Goal: Information Seeking & Learning: Learn about a topic

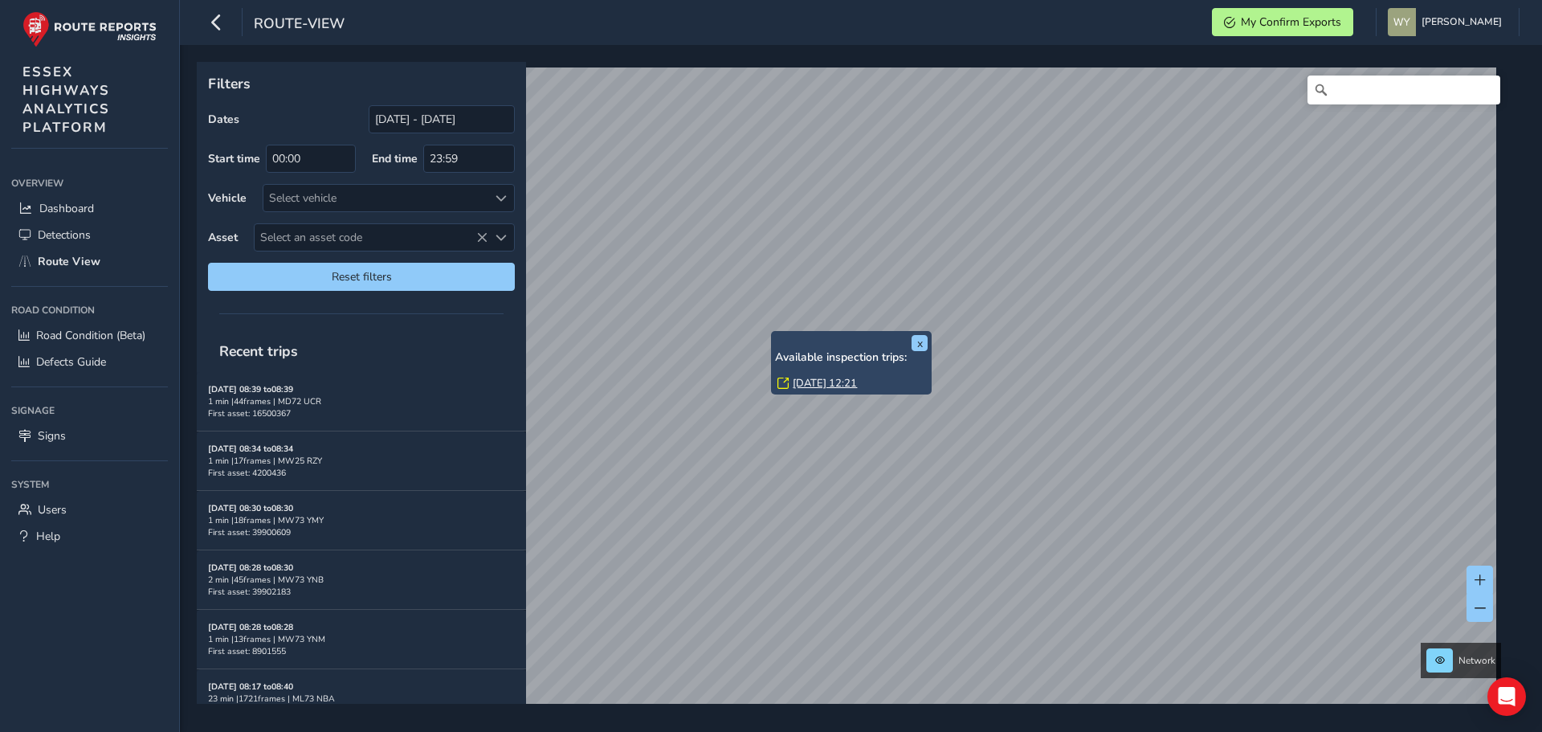
click at [803, 378] on link "Wed, 20 Aug, 12:21" at bounding box center [825, 383] width 64 height 14
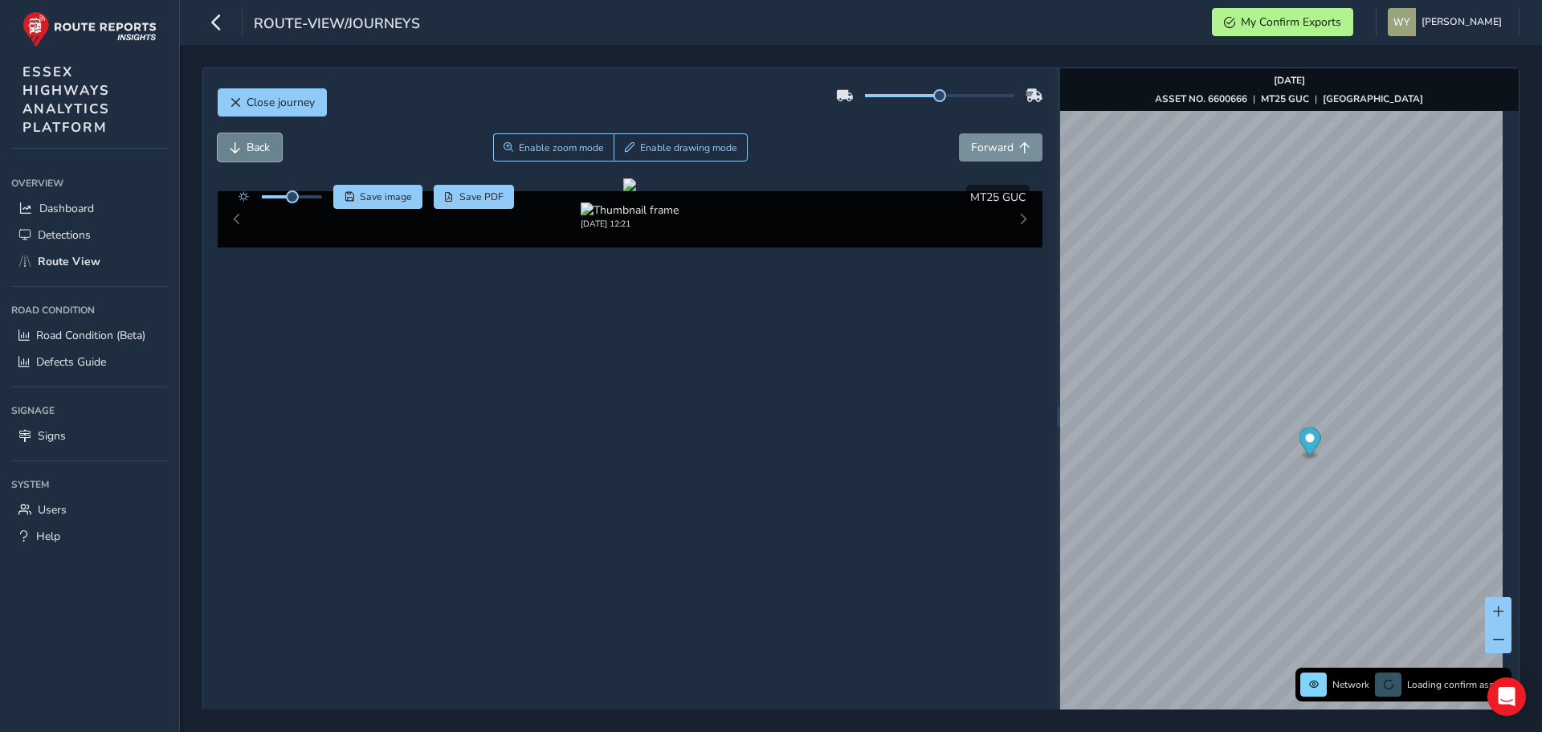
click at [234, 145] on span "Back" at bounding box center [235, 147] width 11 height 11
click at [235, 145] on span "Back" at bounding box center [235, 147] width 11 height 11
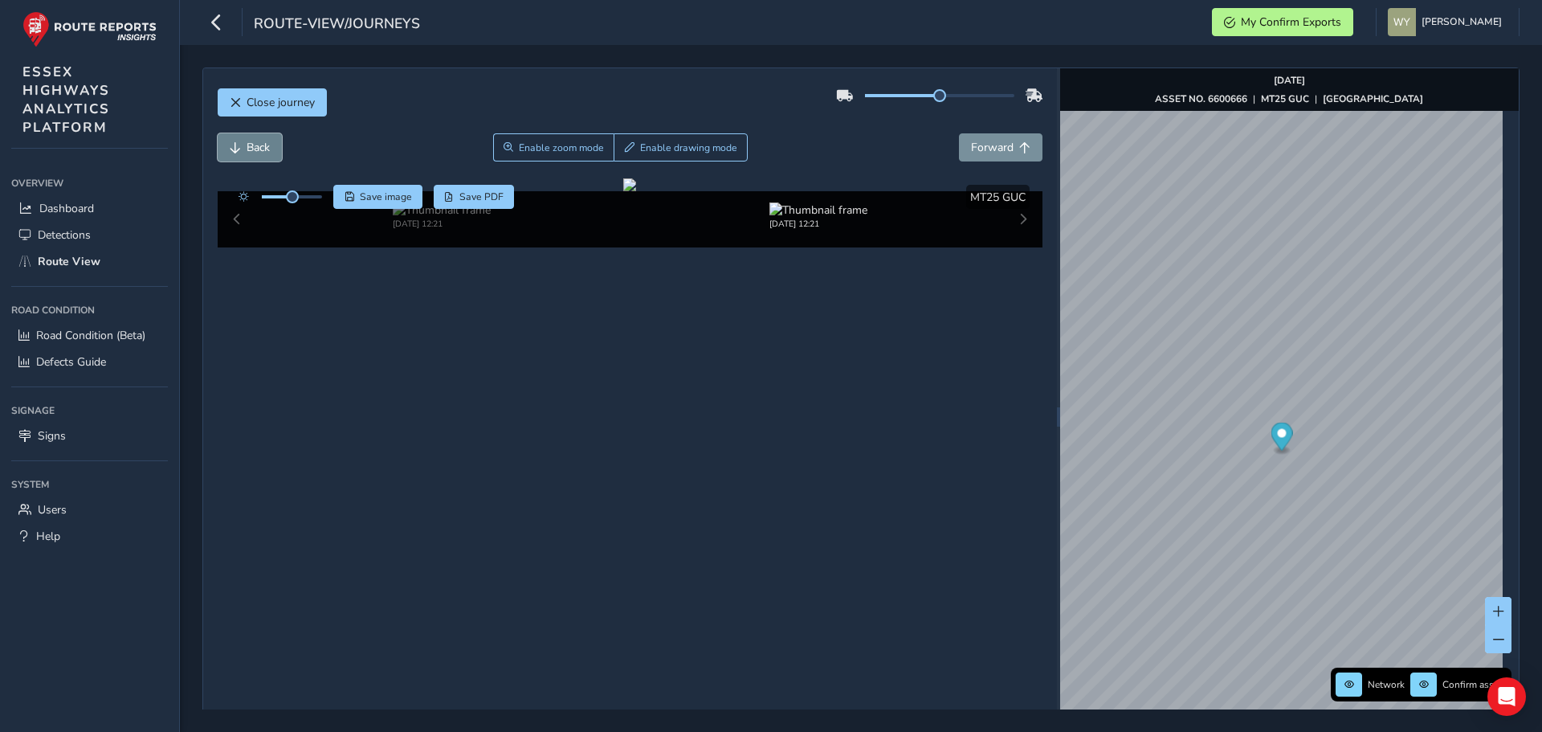
click at [235, 145] on span "Back" at bounding box center [235, 147] width 11 height 11
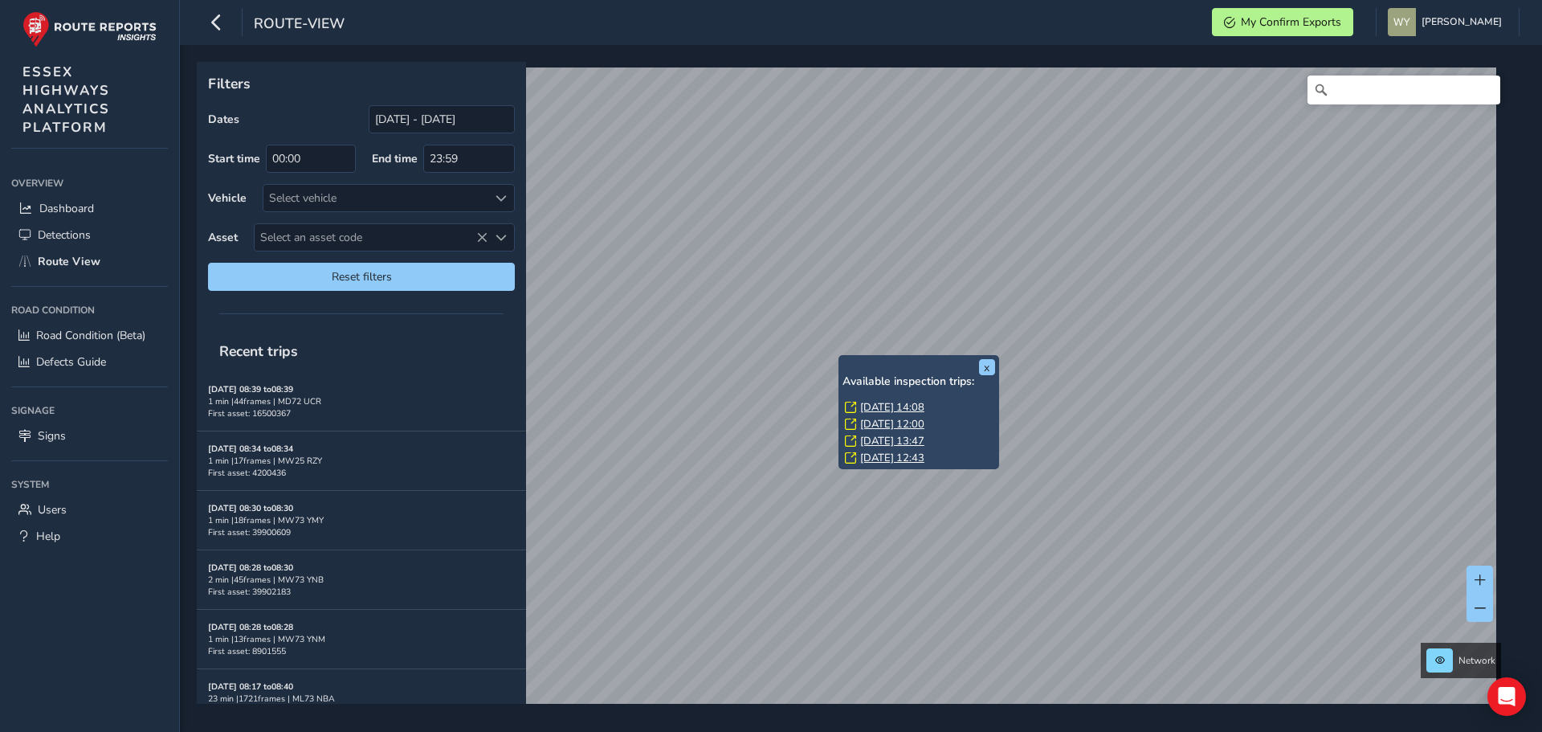
click at [872, 408] on link "Fri, 22 Aug, 14:08" at bounding box center [892, 407] width 64 height 14
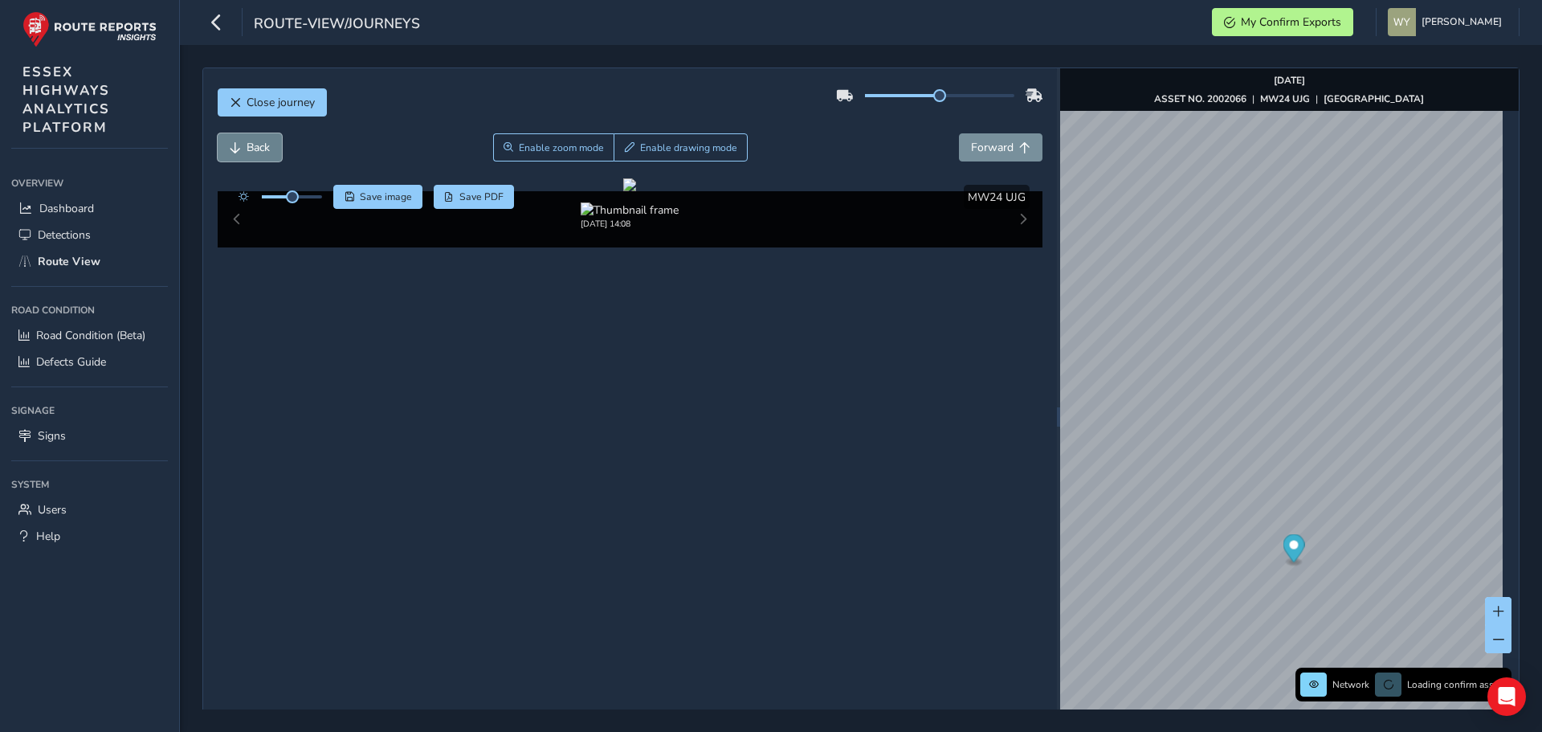
click at [259, 149] on span "Back" at bounding box center [258, 147] width 23 height 15
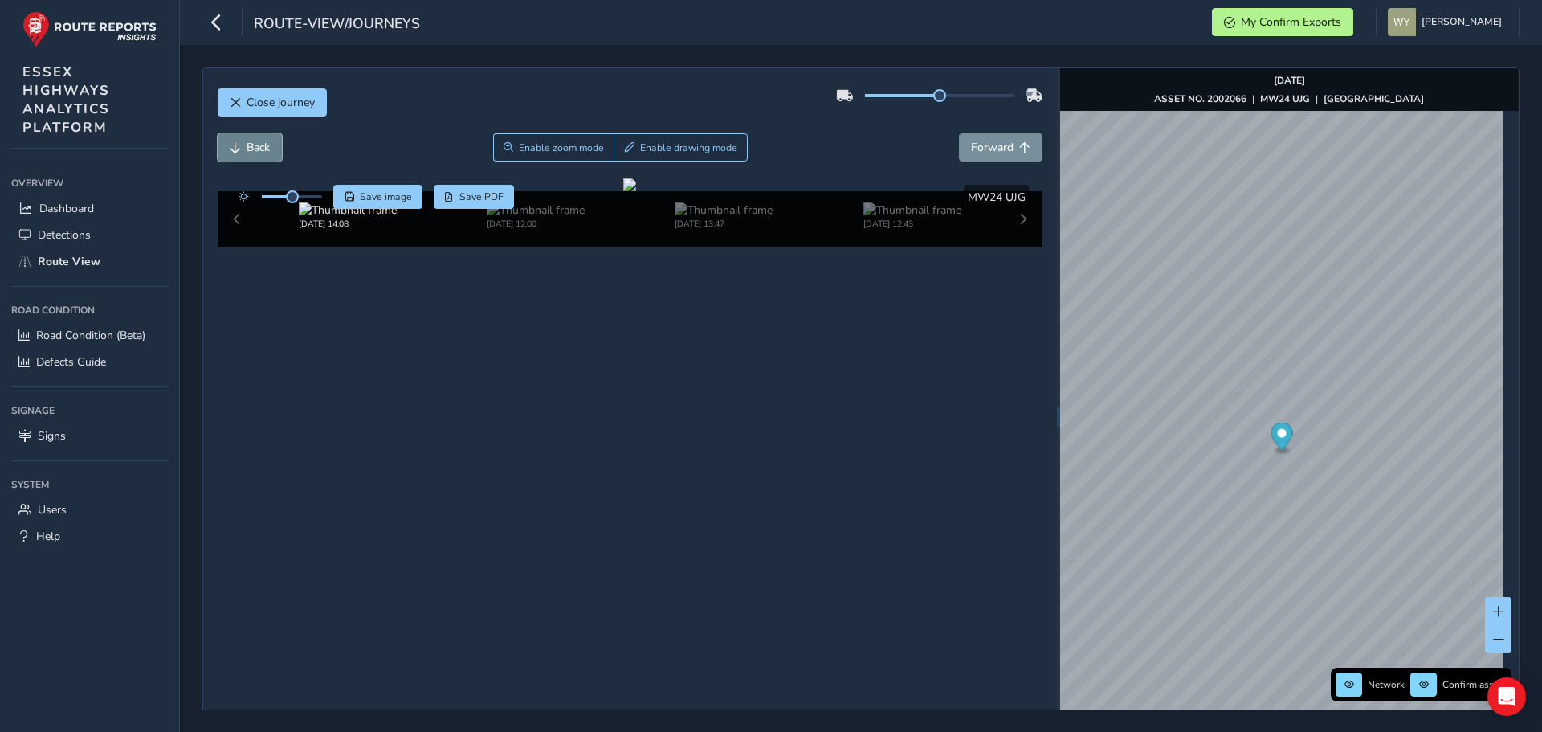
click at [259, 149] on span "Back" at bounding box center [258, 147] width 23 height 15
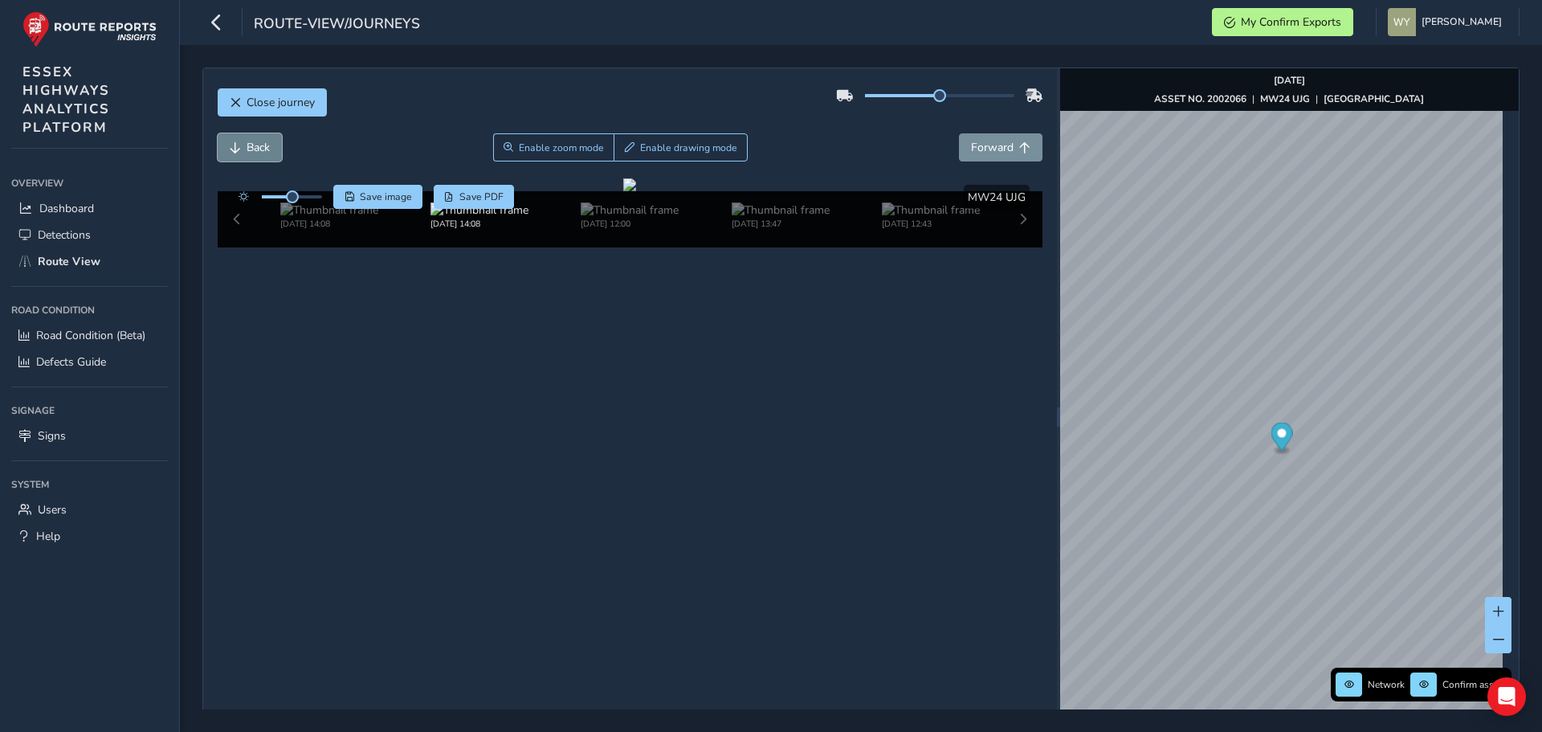
click at [259, 149] on span "Back" at bounding box center [258, 147] width 23 height 15
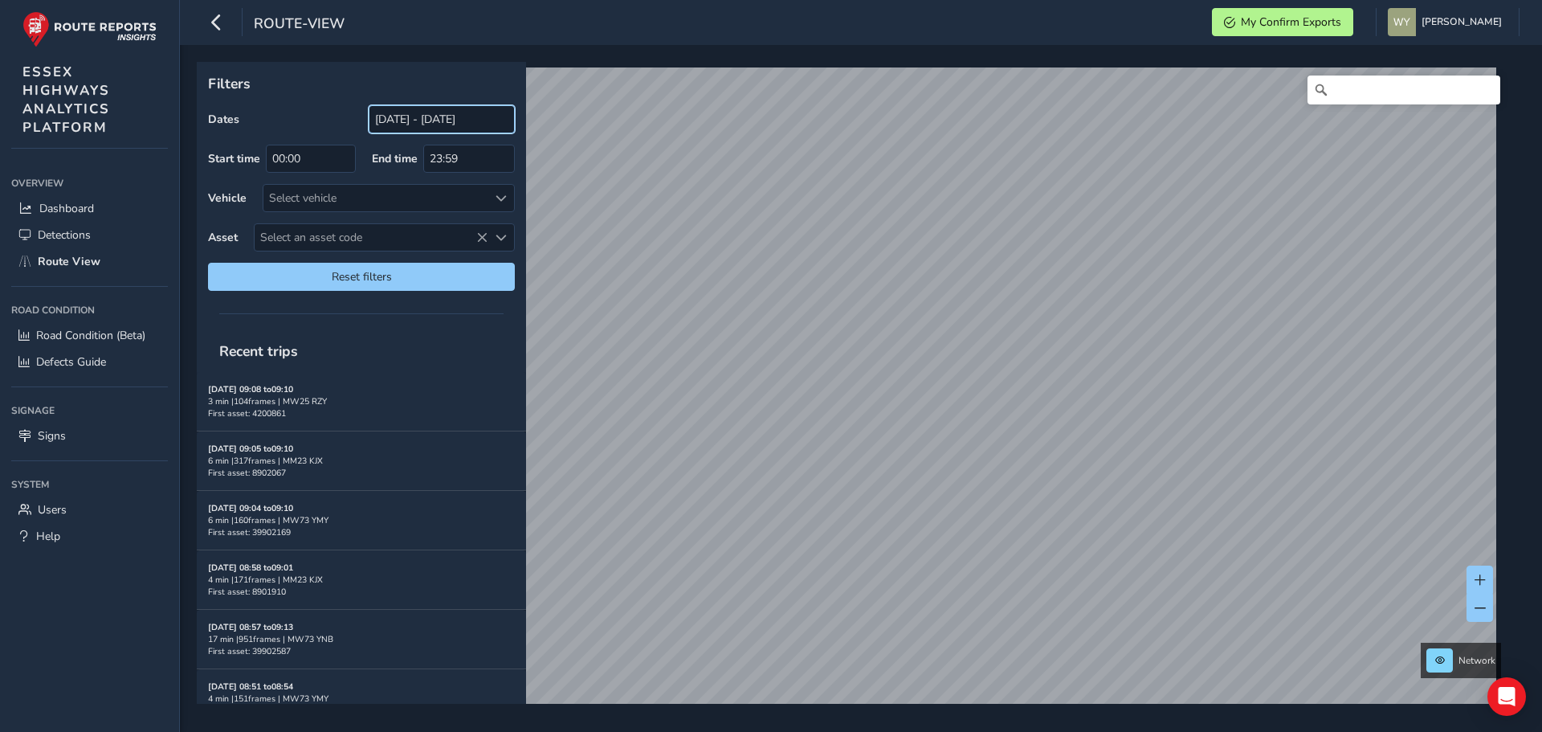
click at [488, 116] on input "[DATE] - [DATE]" at bounding box center [442, 119] width 146 height 28
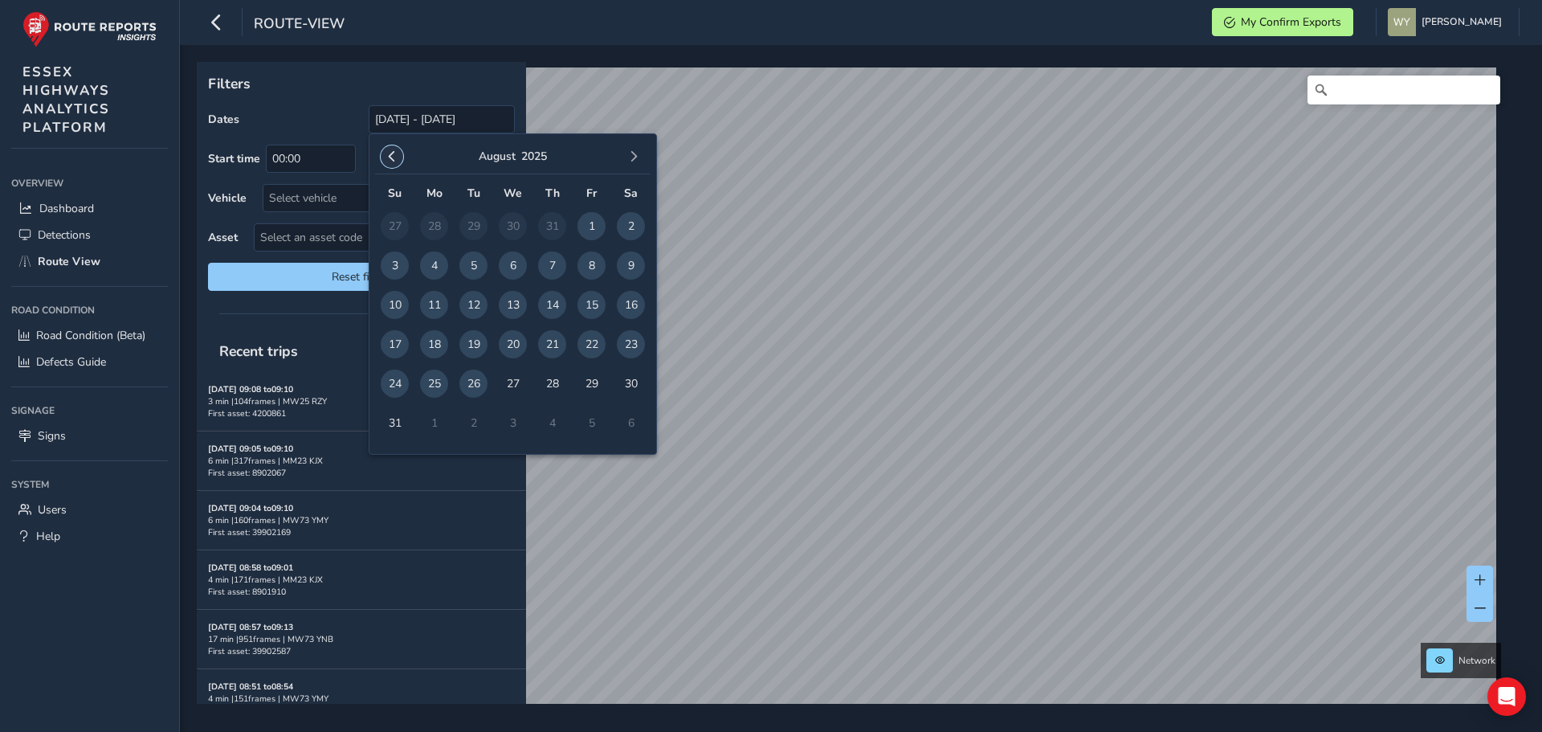
click at [393, 159] on span "button" at bounding box center [391, 156] width 11 height 11
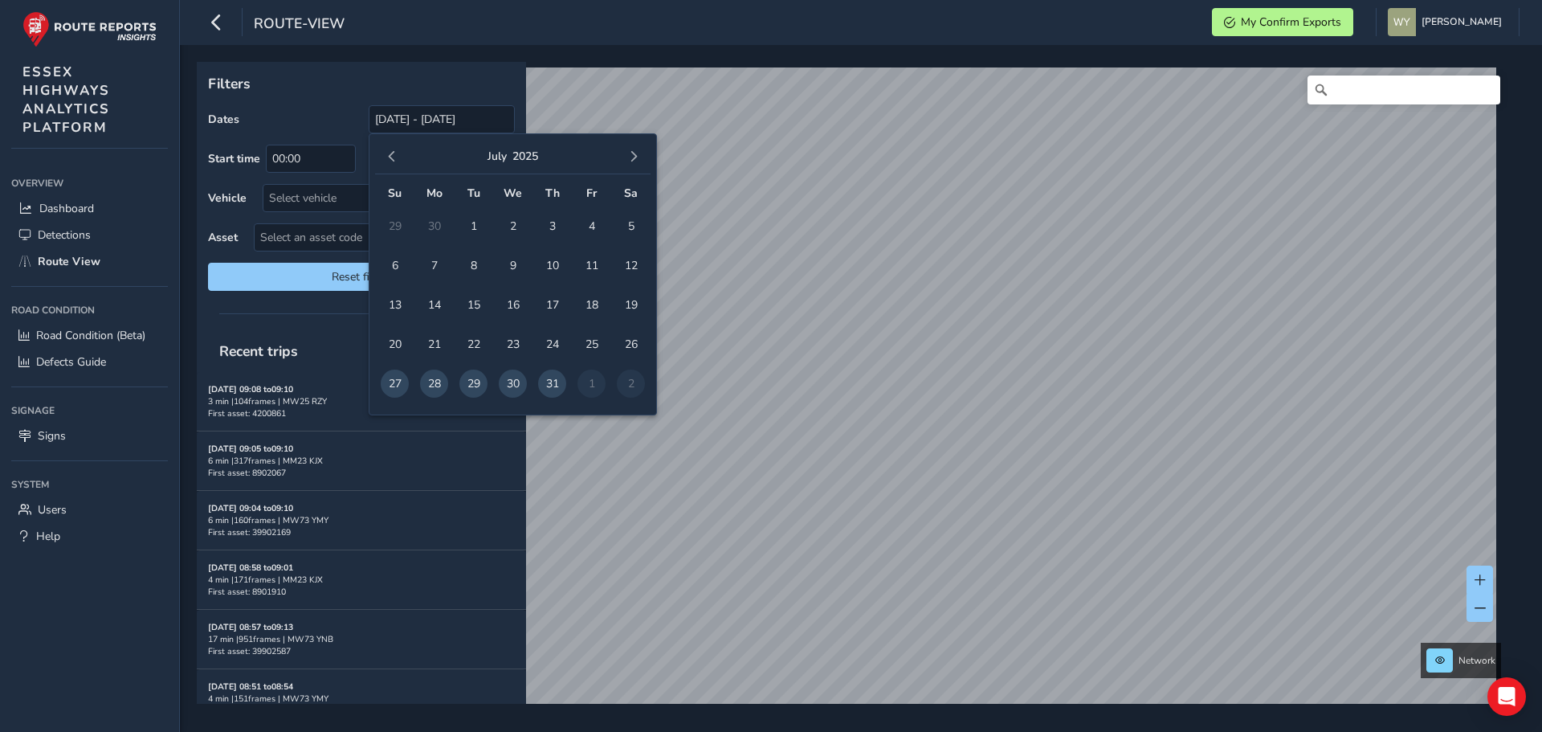
click at [393, 159] on span "button" at bounding box center [391, 156] width 11 height 11
click at [394, 385] on span "29" at bounding box center [395, 384] width 28 height 28
click at [635, 153] on span "button" at bounding box center [633, 156] width 11 height 11
click at [394, 421] on span "31" at bounding box center [395, 423] width 28 height 28
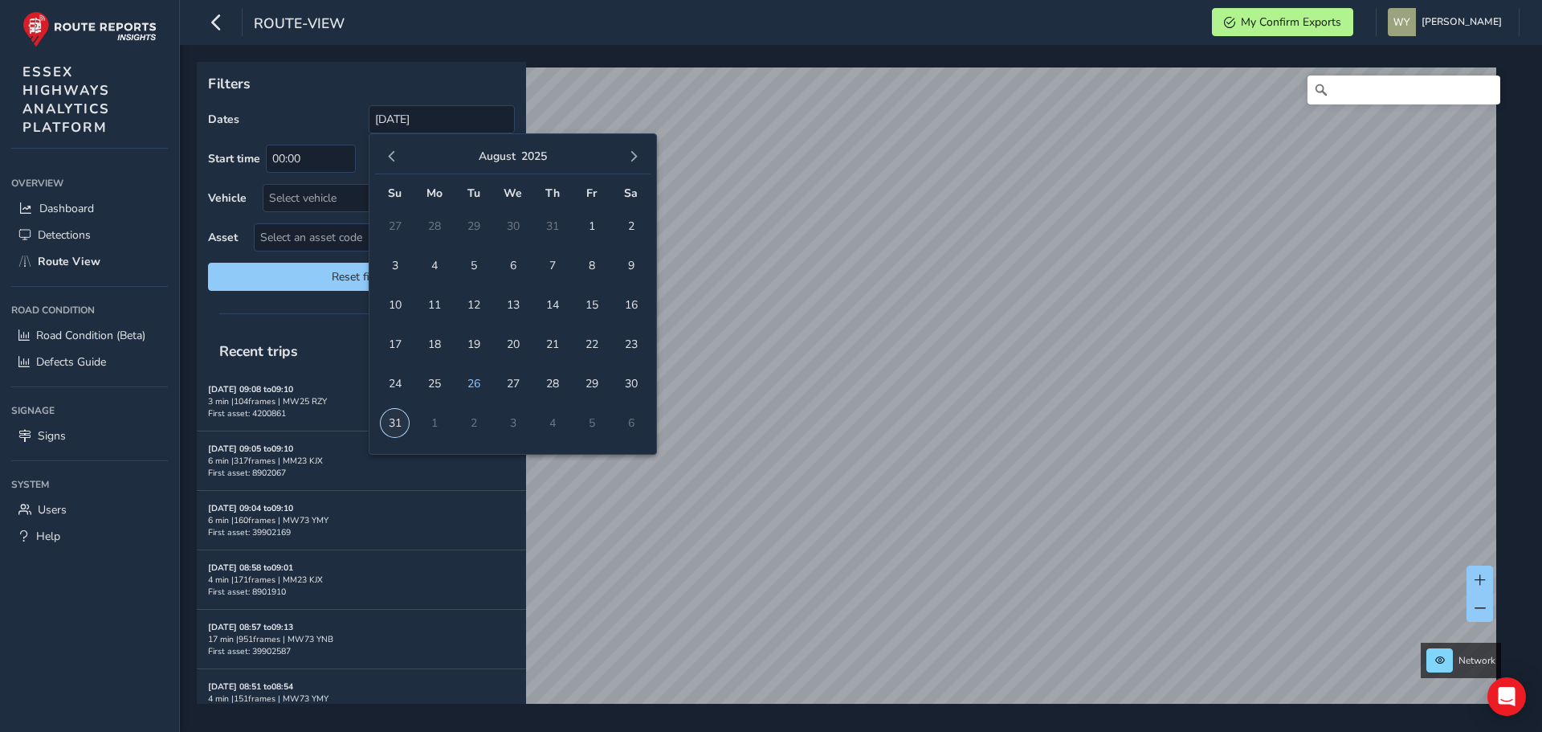
type input "[DATE] - [DATE]"
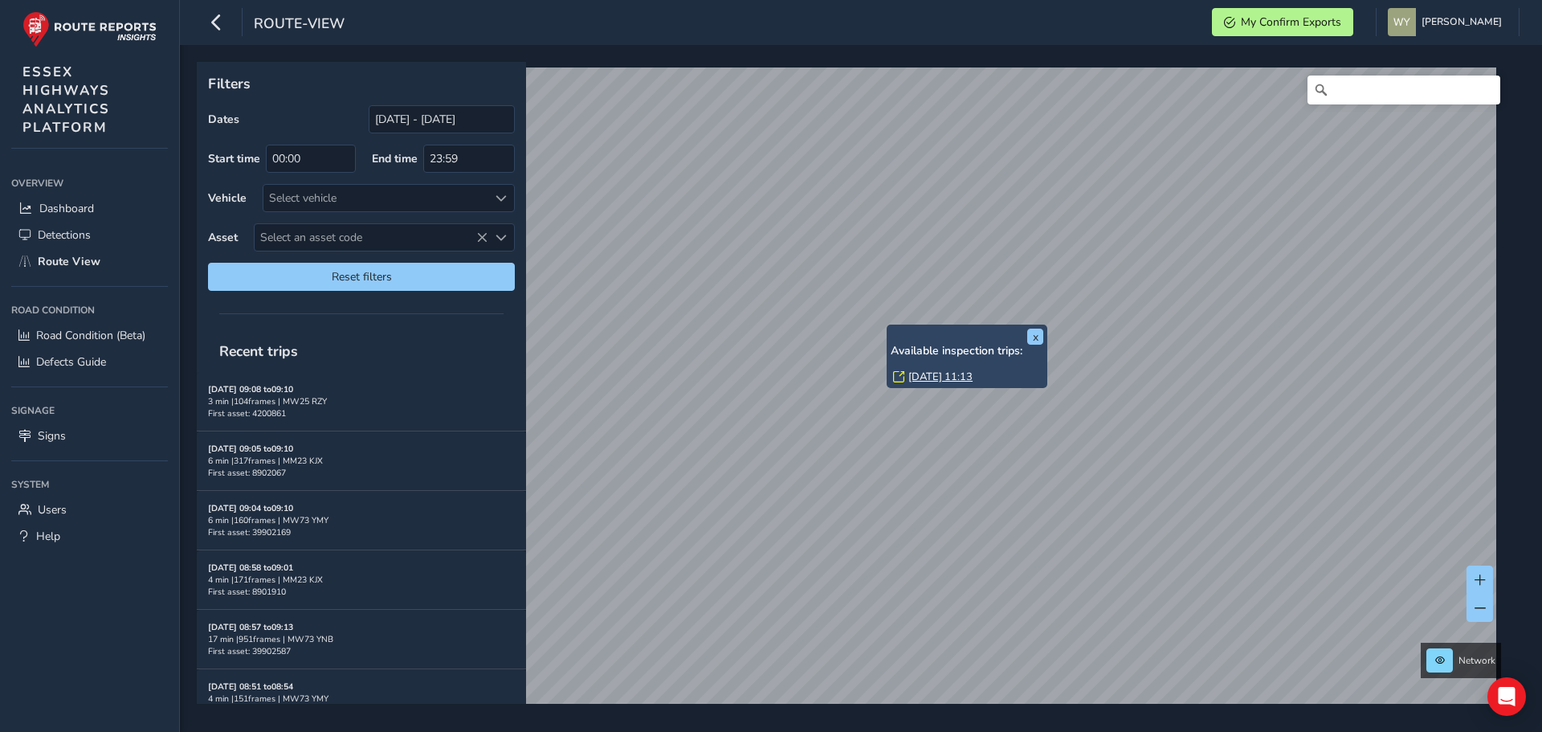
click at [912, 370] on link "[DATE] 11:13" at bounding box center [941, 377] width 64 height 14
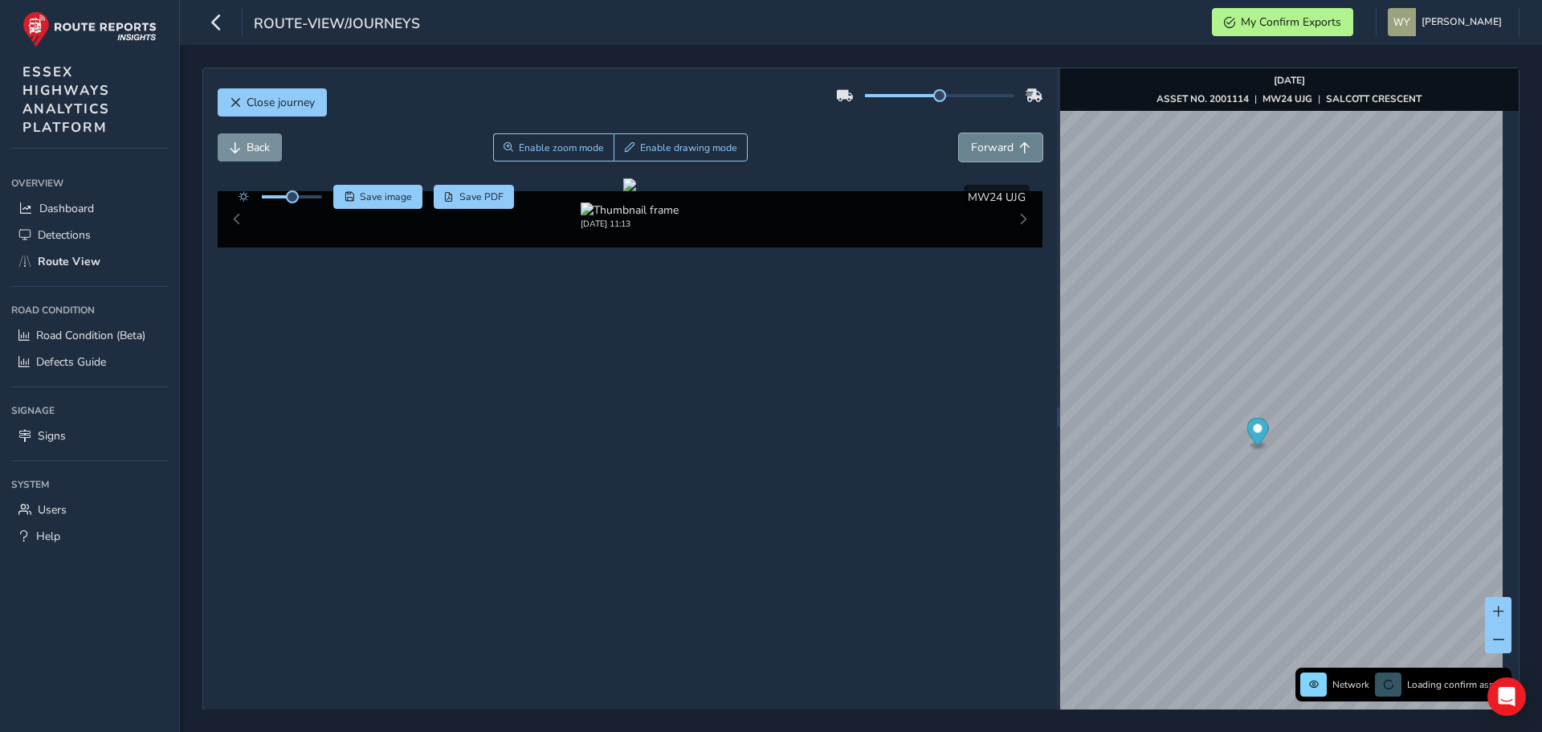
click at [990, 144] on span "Forward" at bounding box center [992, 147] width 43 height 15
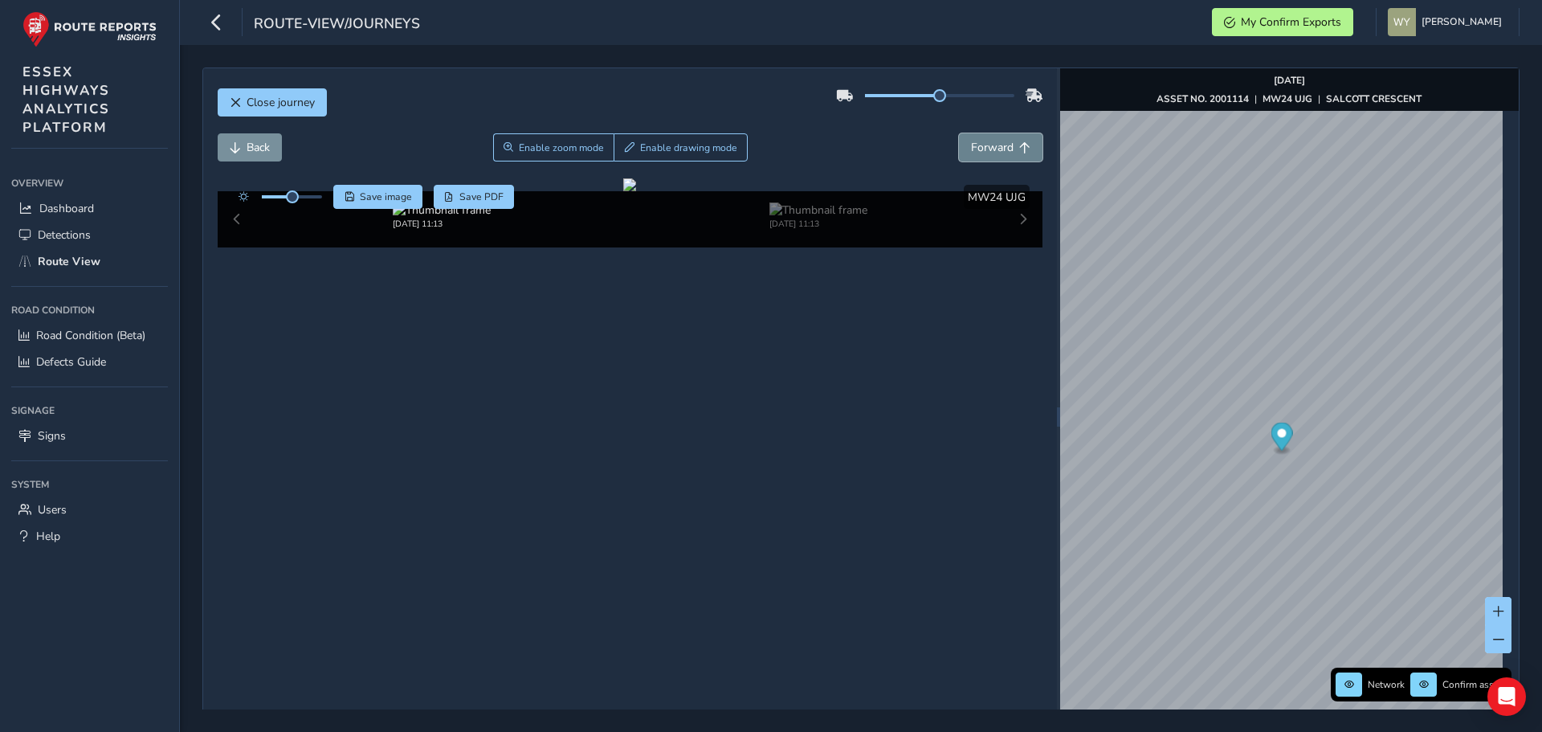
click at [990, 144] on span "Forward" at bounding box center [992, 147] width 43 height 15
click at [991, 144] on span "Forward" at bounding box center [992, 147] width 43 height 15
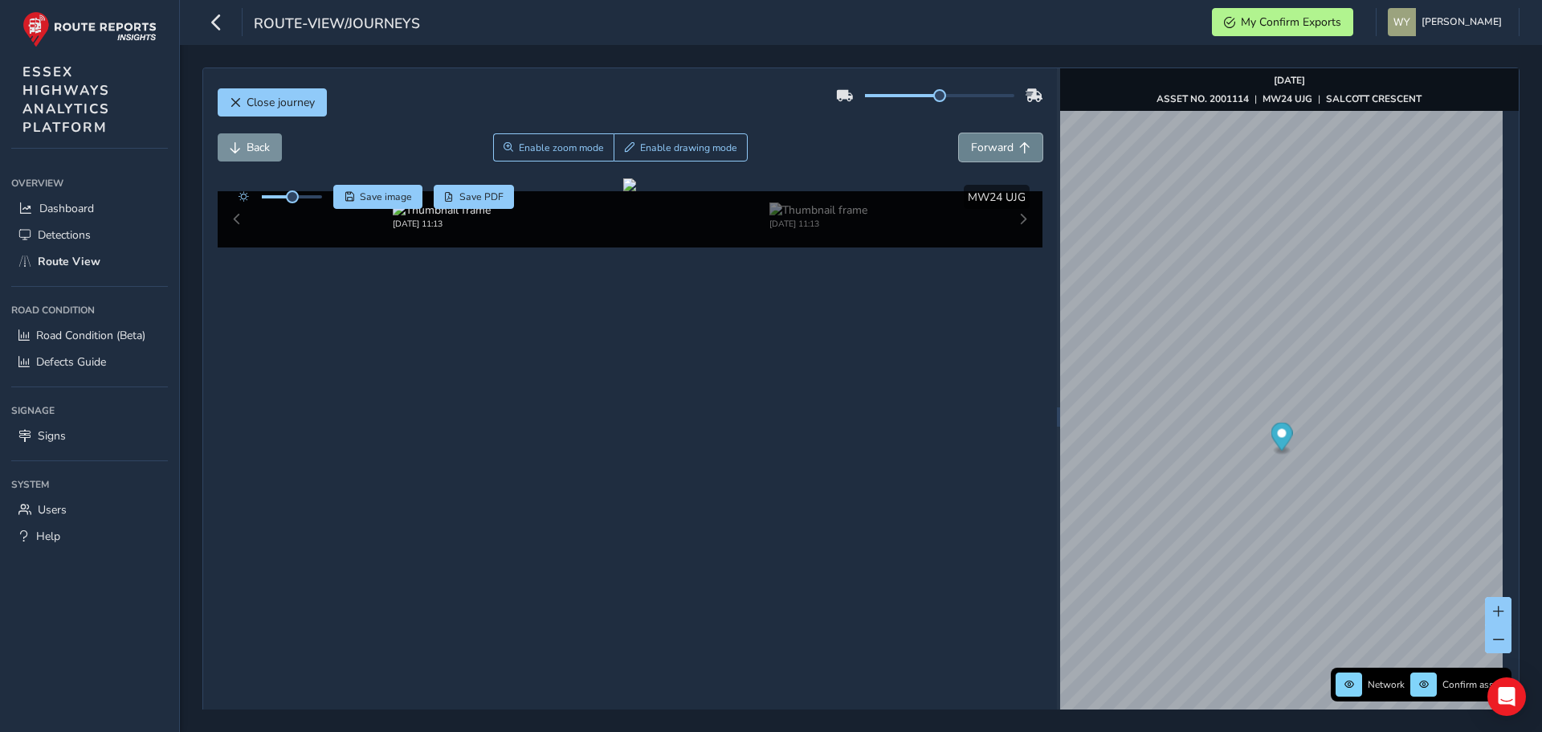
click at [991, 144] on span "Forward" at bounding box center [992, 147] width 43 height 15
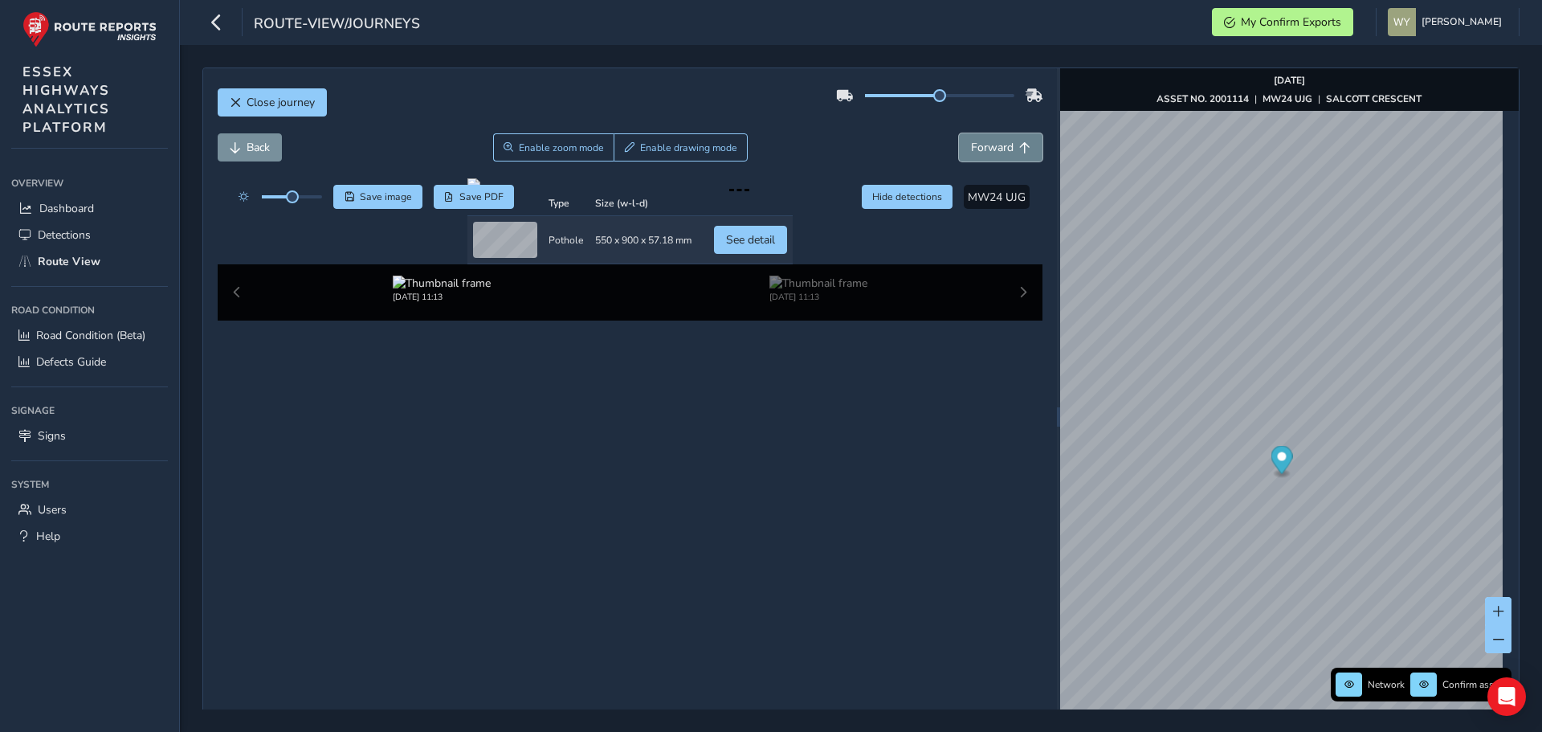
click at [991, 143] on span "Forward" at bounding box center [992, 147] width 43 height 15
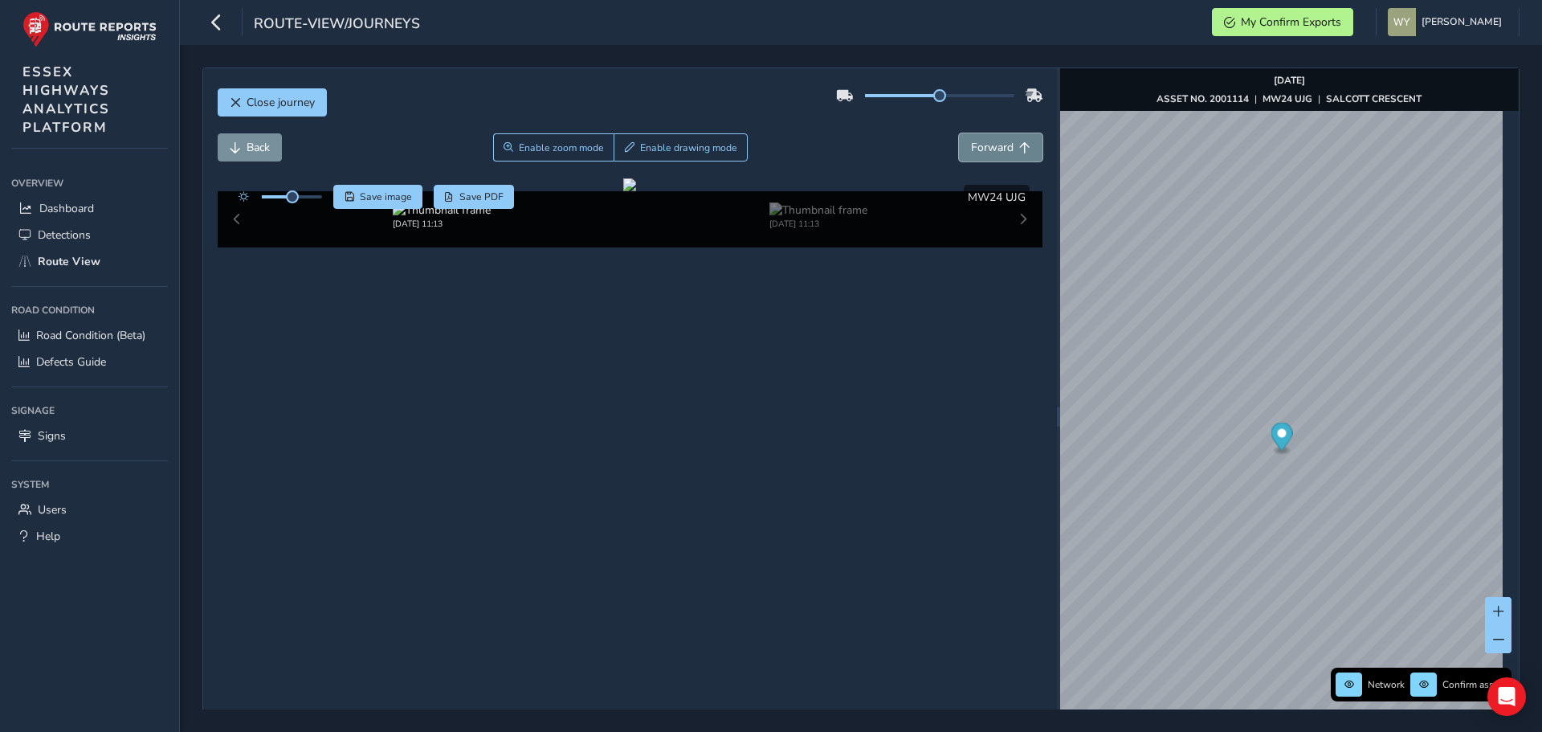
click at [991, 143] on span "Forward" at bounding box center [992, 147] width 43 height 15
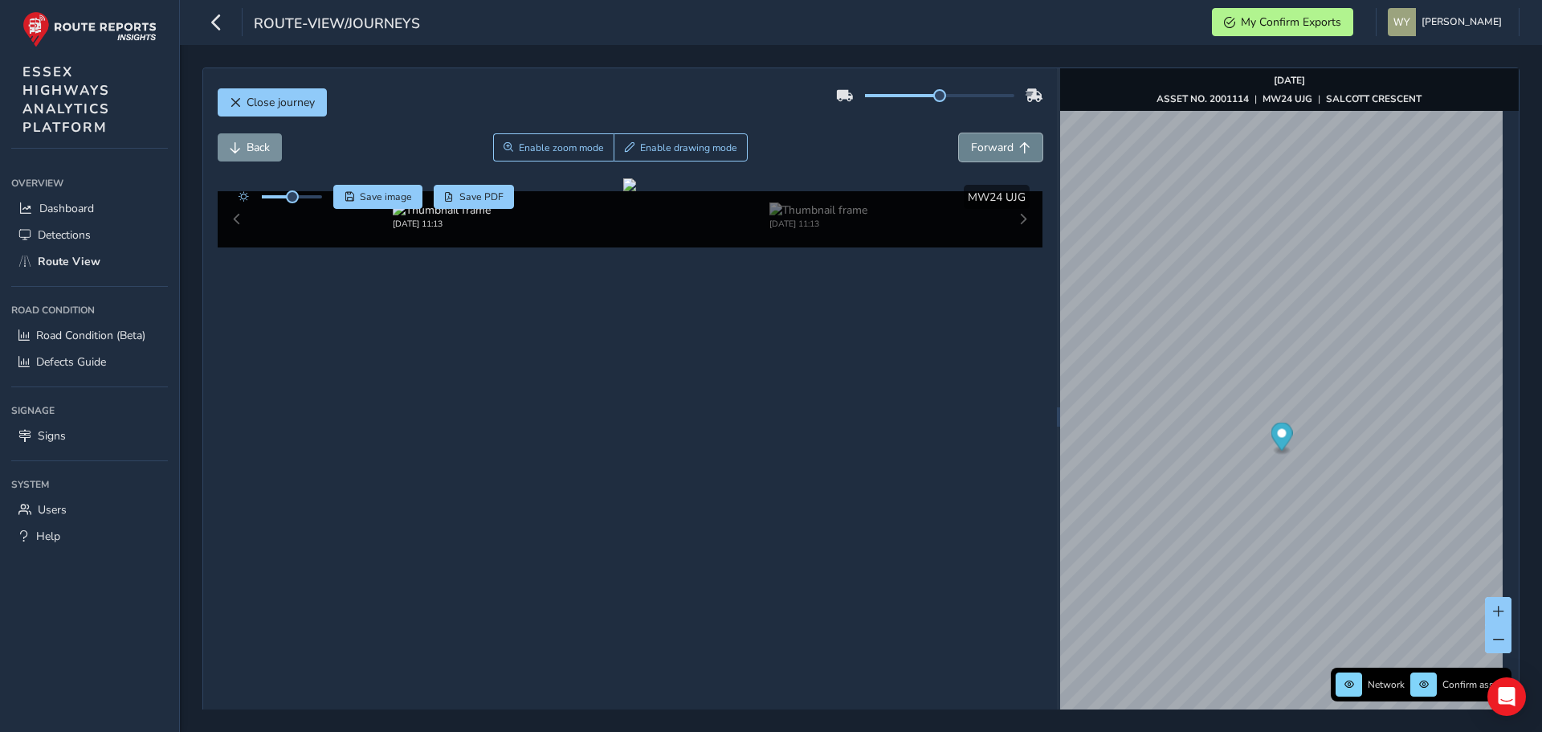
click at [991, 143] on span "Forward" at bounding box center [992, 147] width 43 height 15
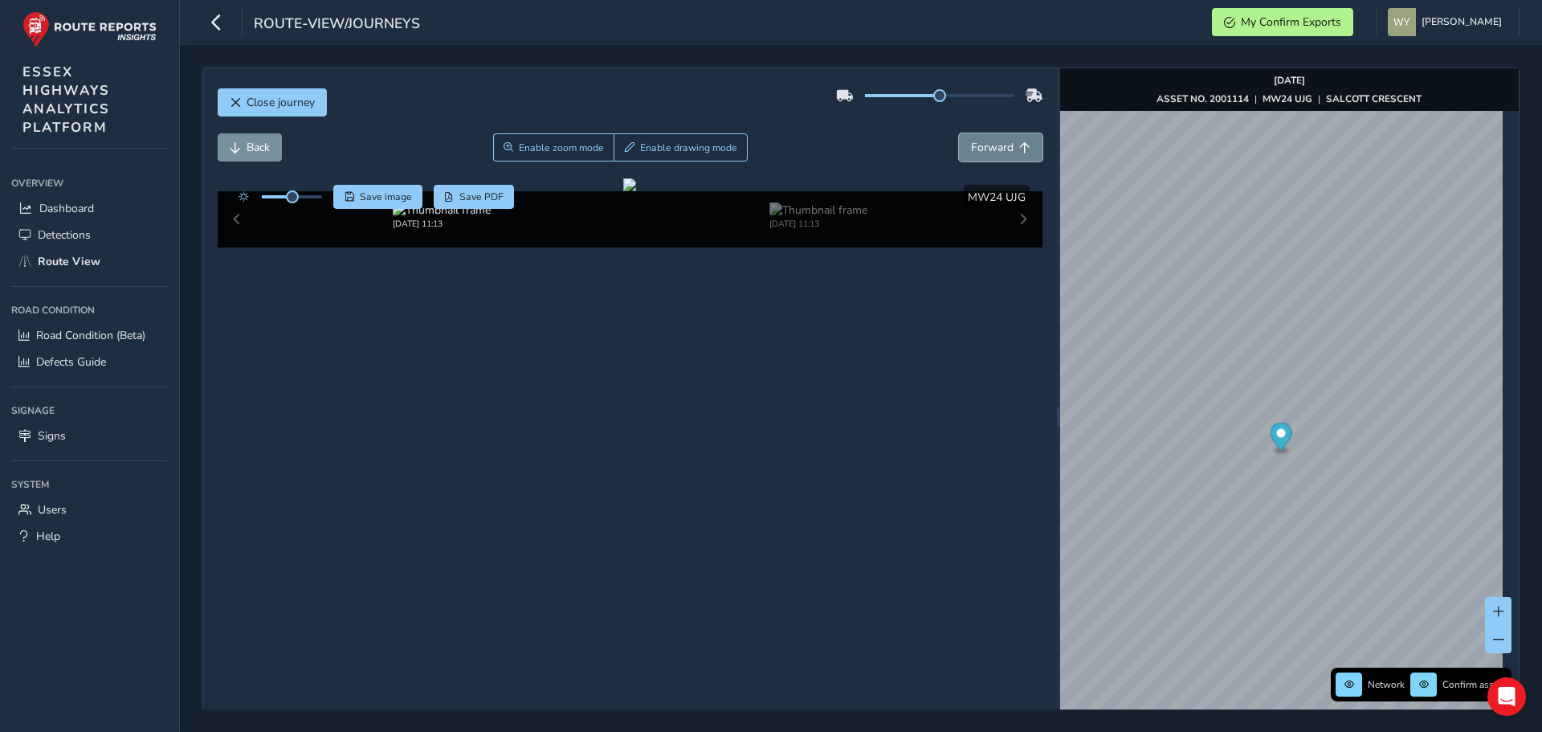
click at [991, 143] on span "Forward" at bounding box center [992, 147] width 43 height 15
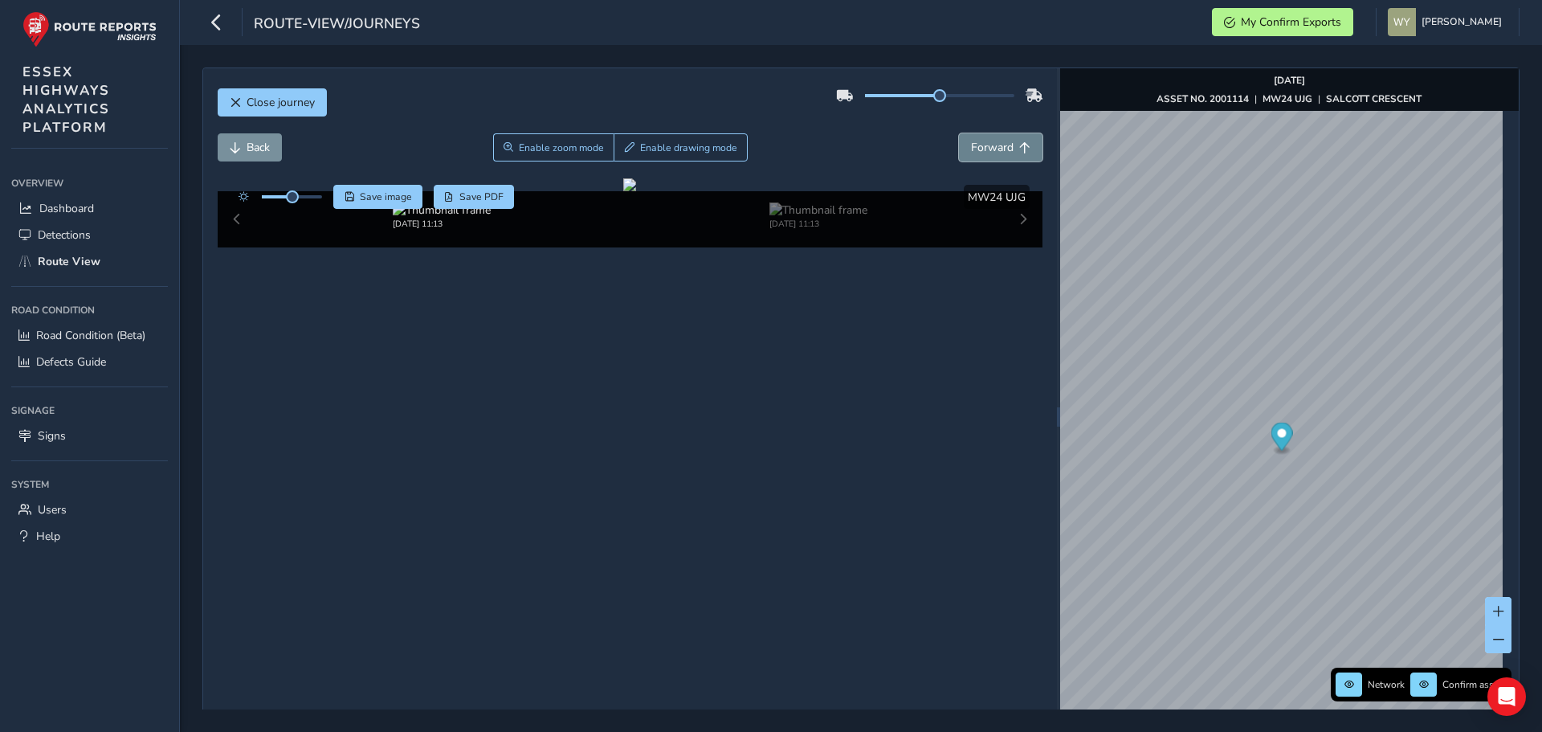
click at [991, 143] on span "Forward" at bounding box center [992, 147] width 43 height 15
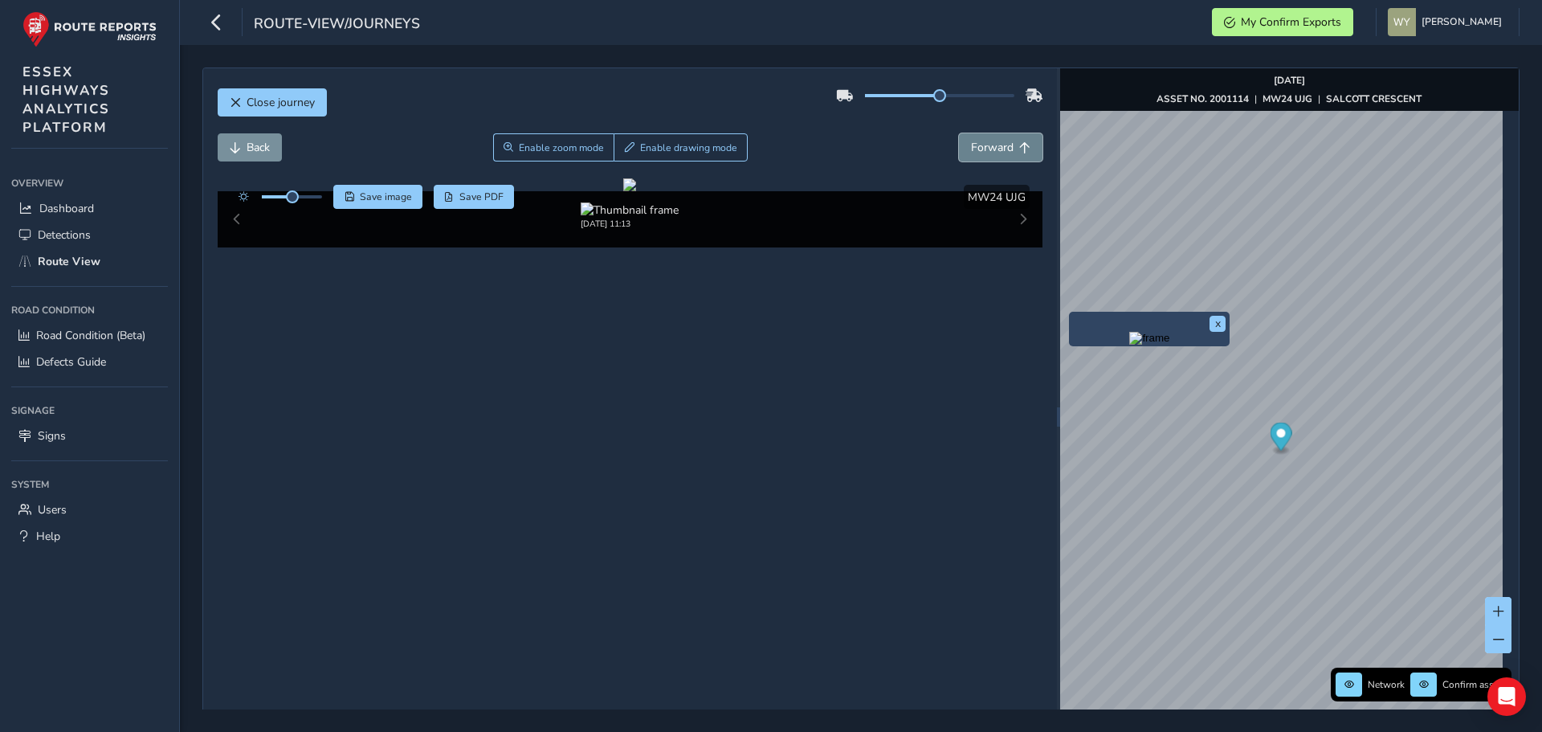
click at [1000, 151] on span "Forward" at bounding box center [992, 147] width 43 height 15
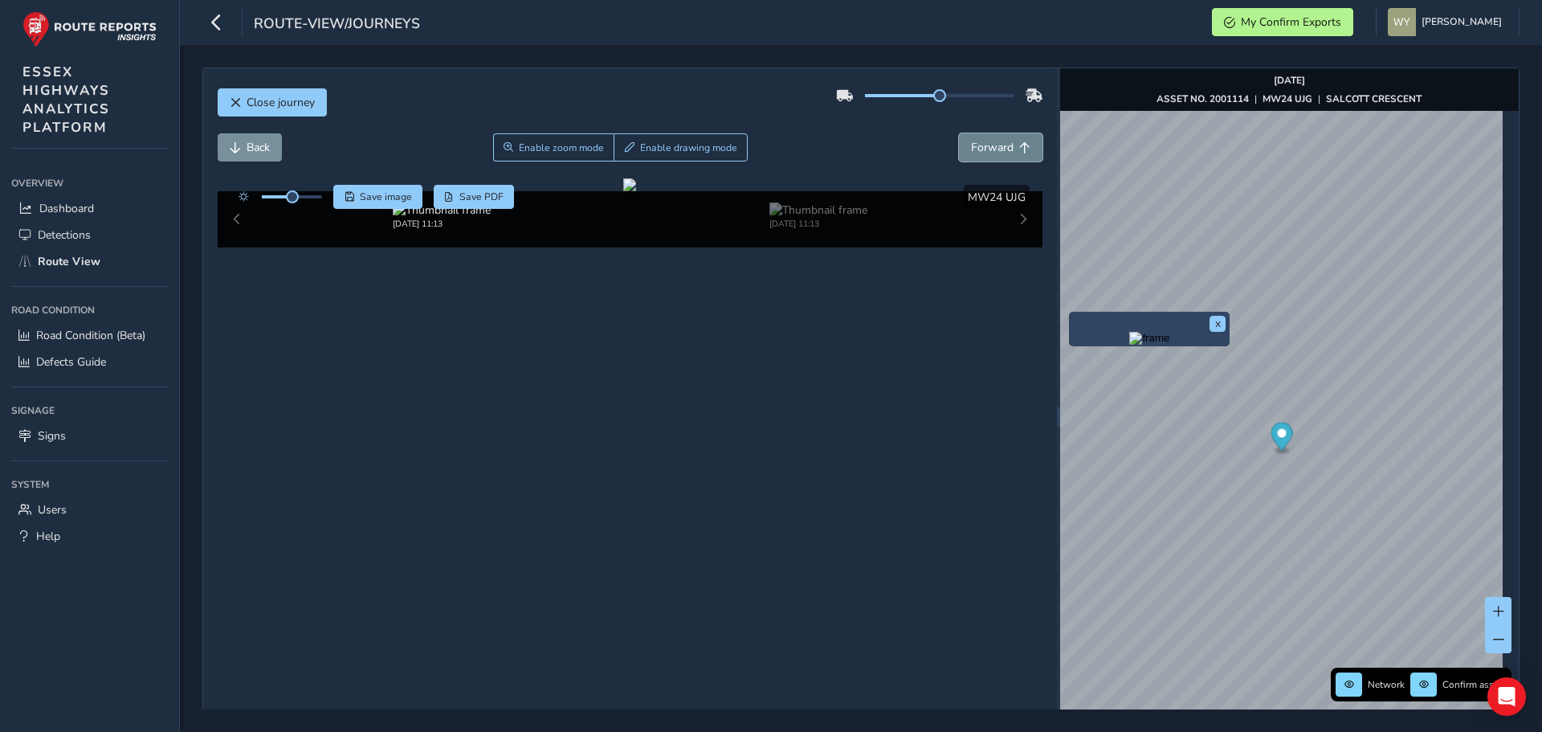
click at [1000, 151] on span "Forward" at bounding box center [992, 147] width 43 height 15
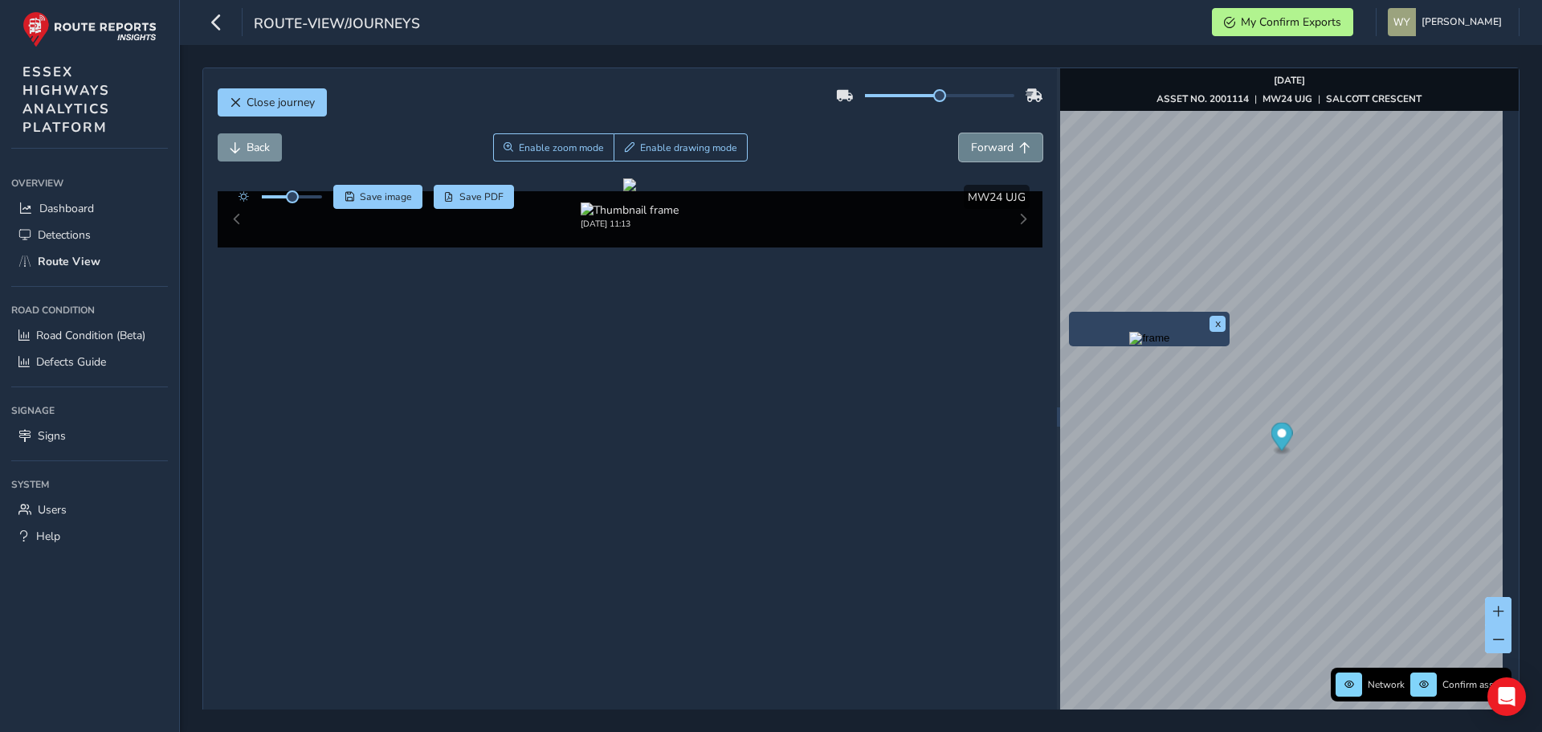
click at [1000, 151] on span "Forward" at bounding box center [992, 147] width 43 height 15
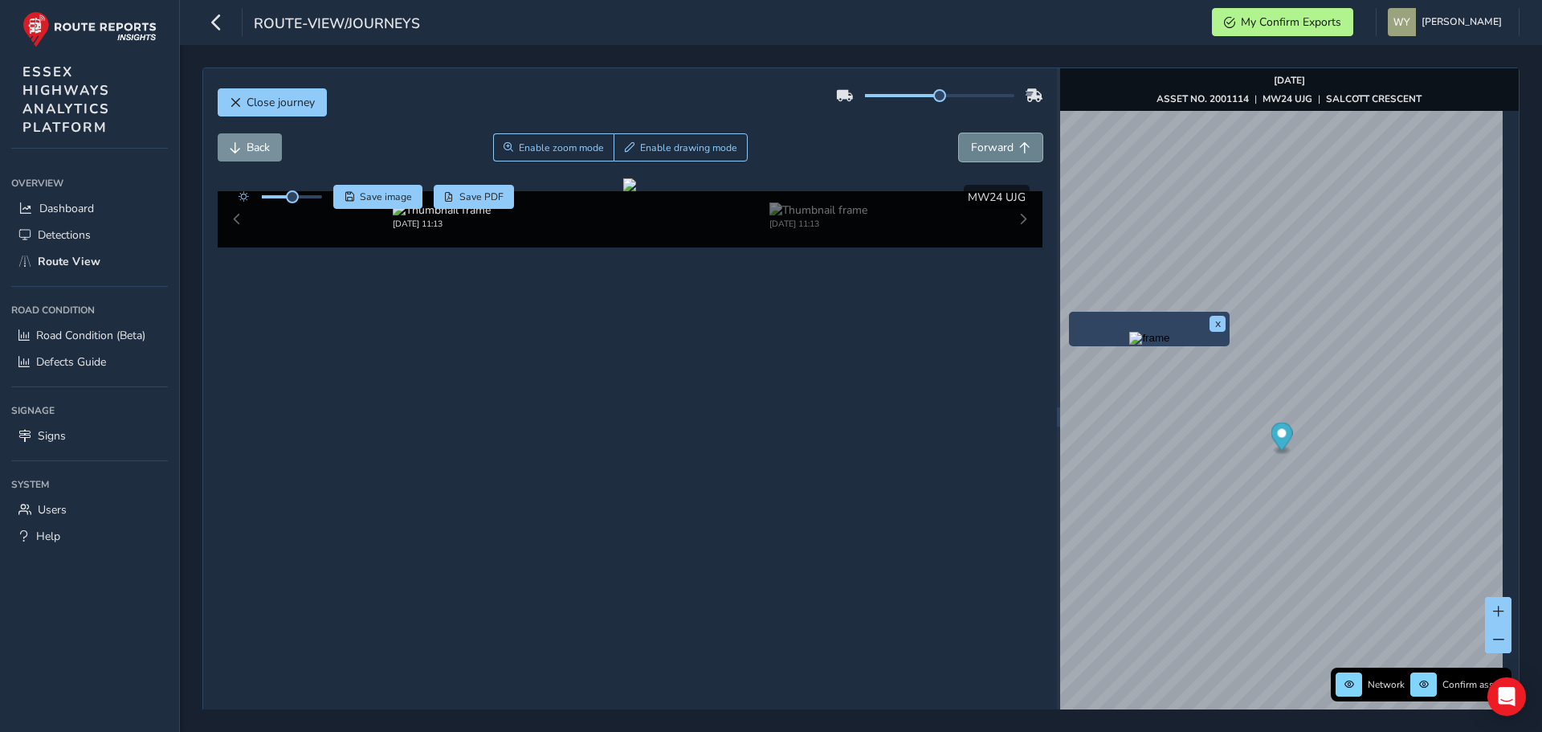
click at [1000, 151] on span "Forward" at bounding box center [992, 147] width 43 height 15
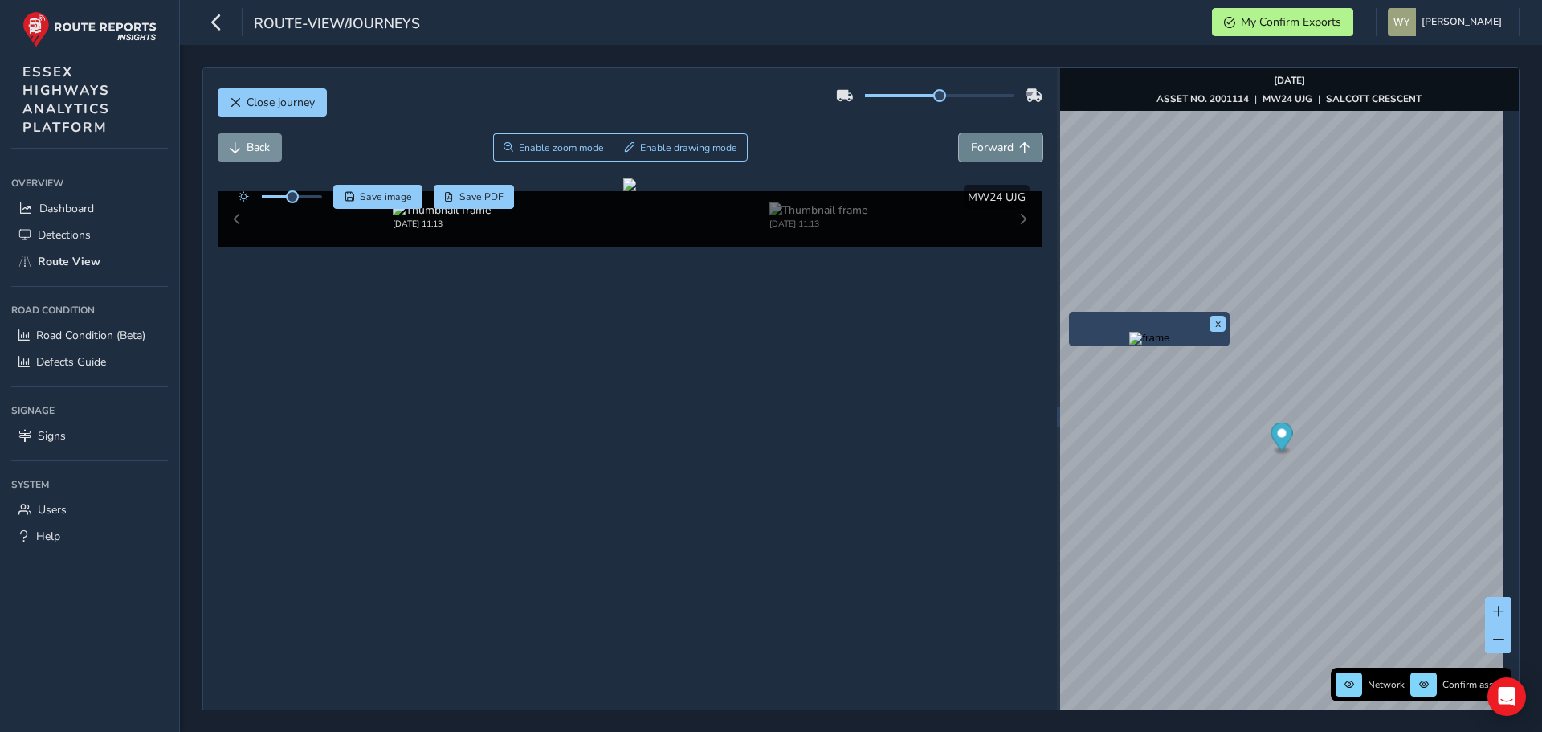
click at [1000, 151] on span "Forward" at bounding box center [992, 147] width 43 height 15
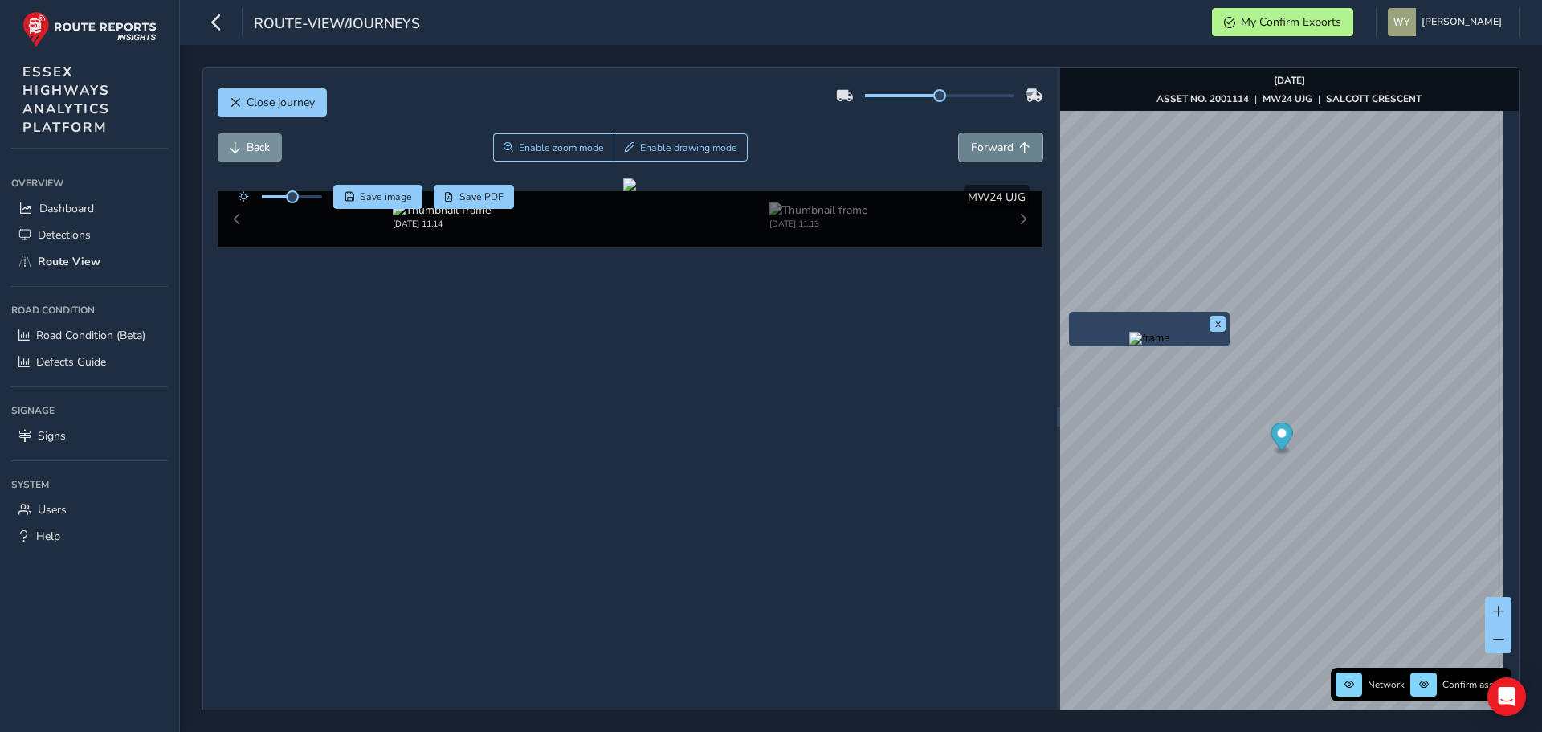
click at [1000, 151] on span "Forward" at bounding box center [992, 147] width 43 height 15
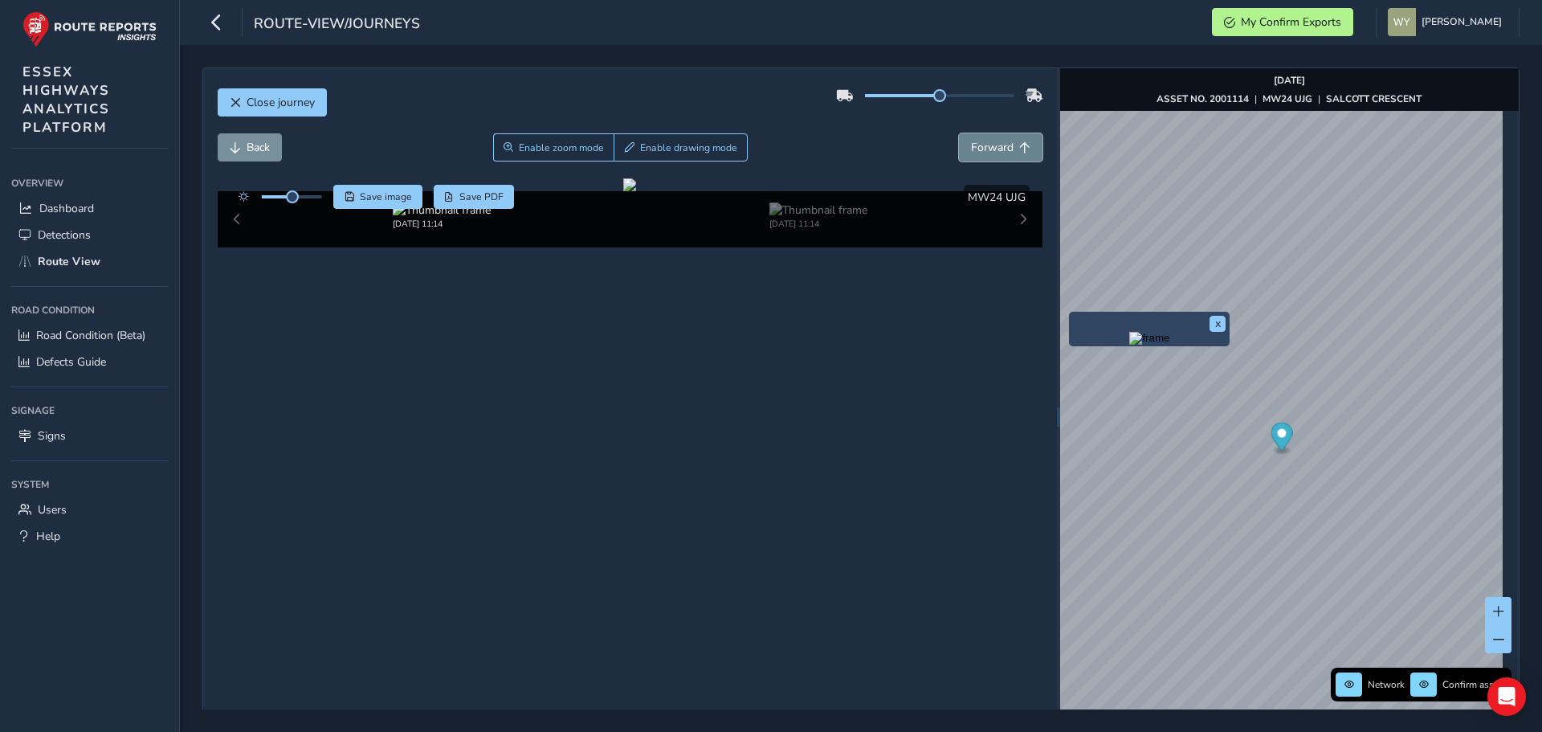
click at [1000, 151] on span "Forward" at bounding box center [992, 147] width 43 height 15
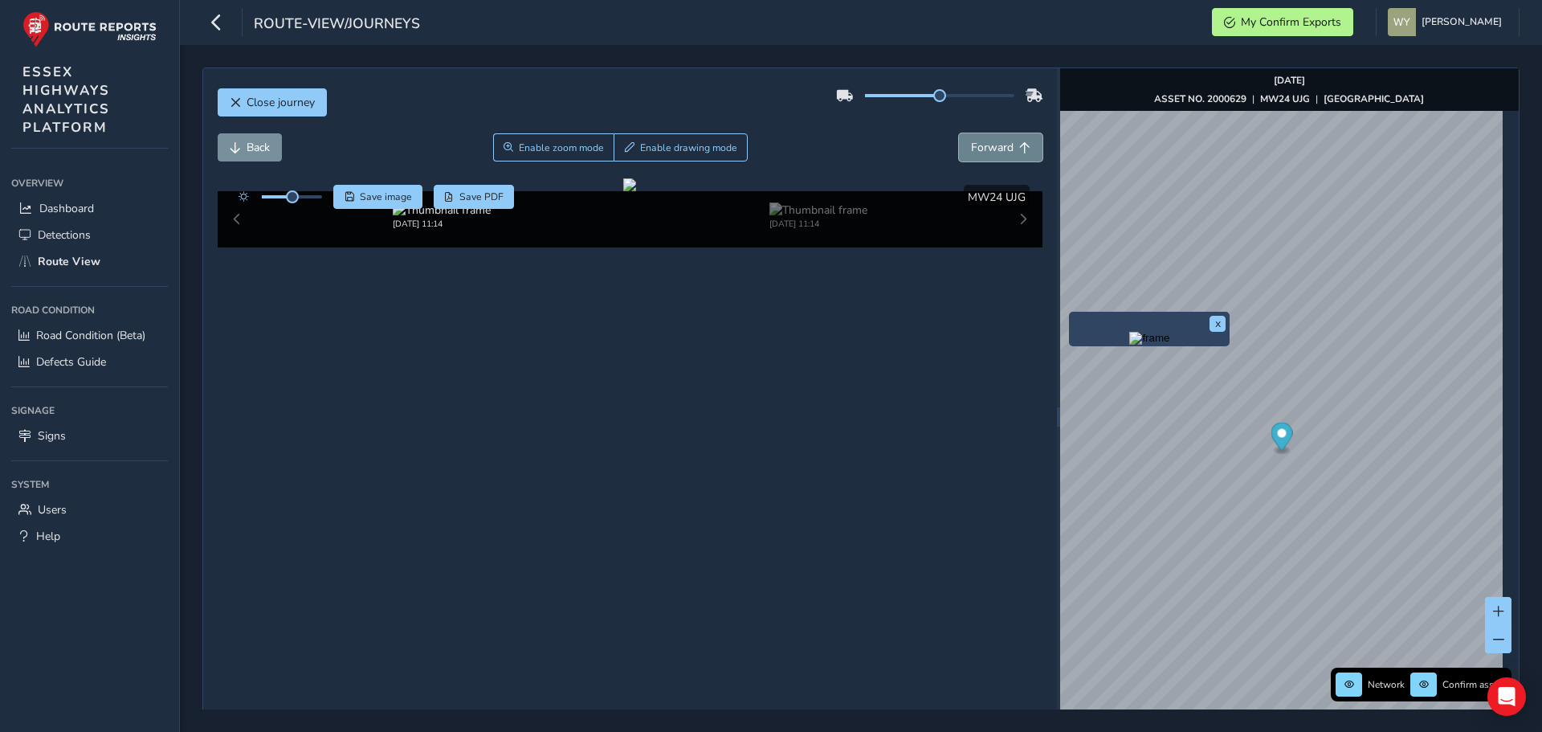
click at [1000, 151] on span "Forward" at bounding box center [992, 147] width 43 height 15
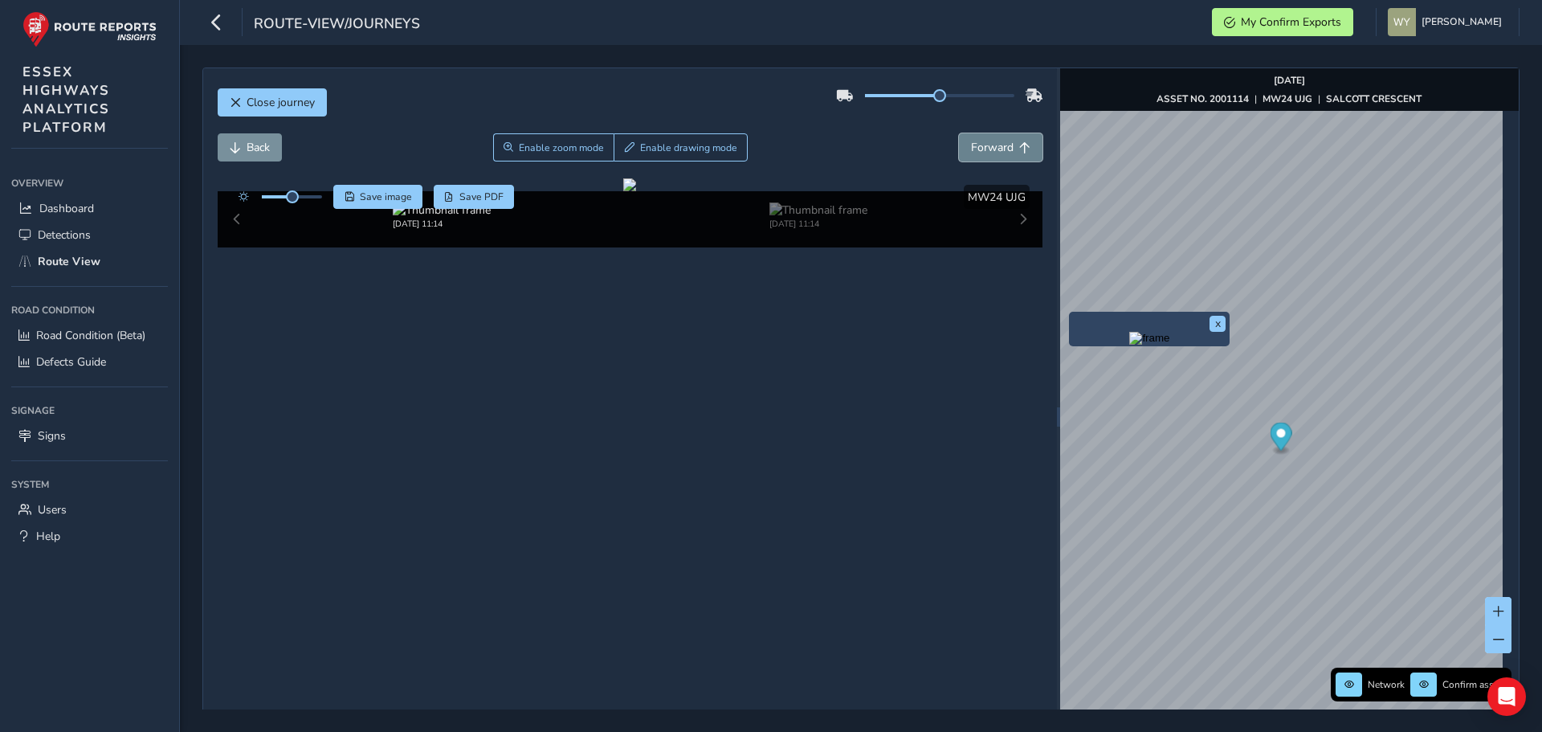
click at [1000, 151] on span "Forward" at bounding box center [992, 147] width 43 height 15
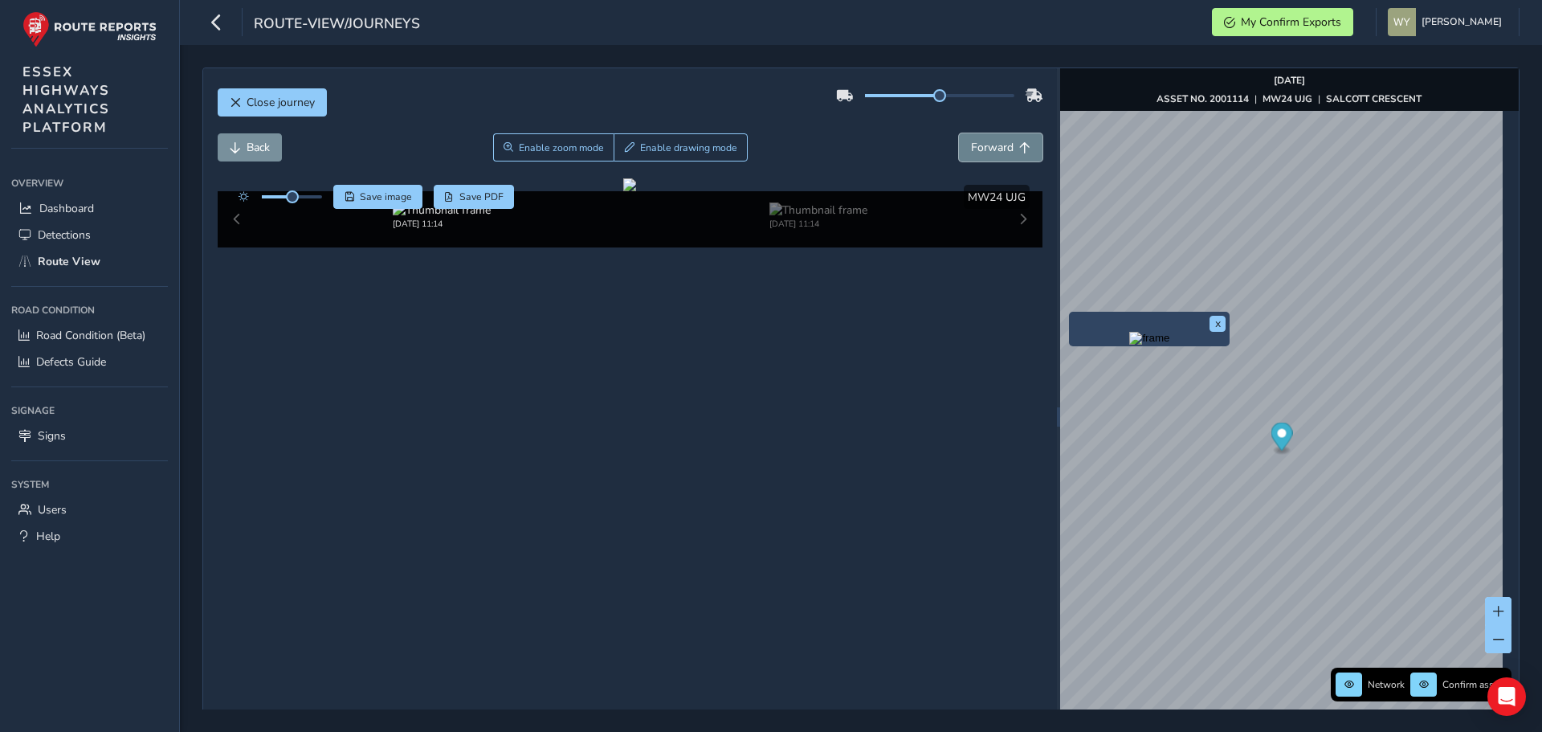
click at [1000, 151] on span "Forward" at bounding box center [992, 147] width 43 height 15
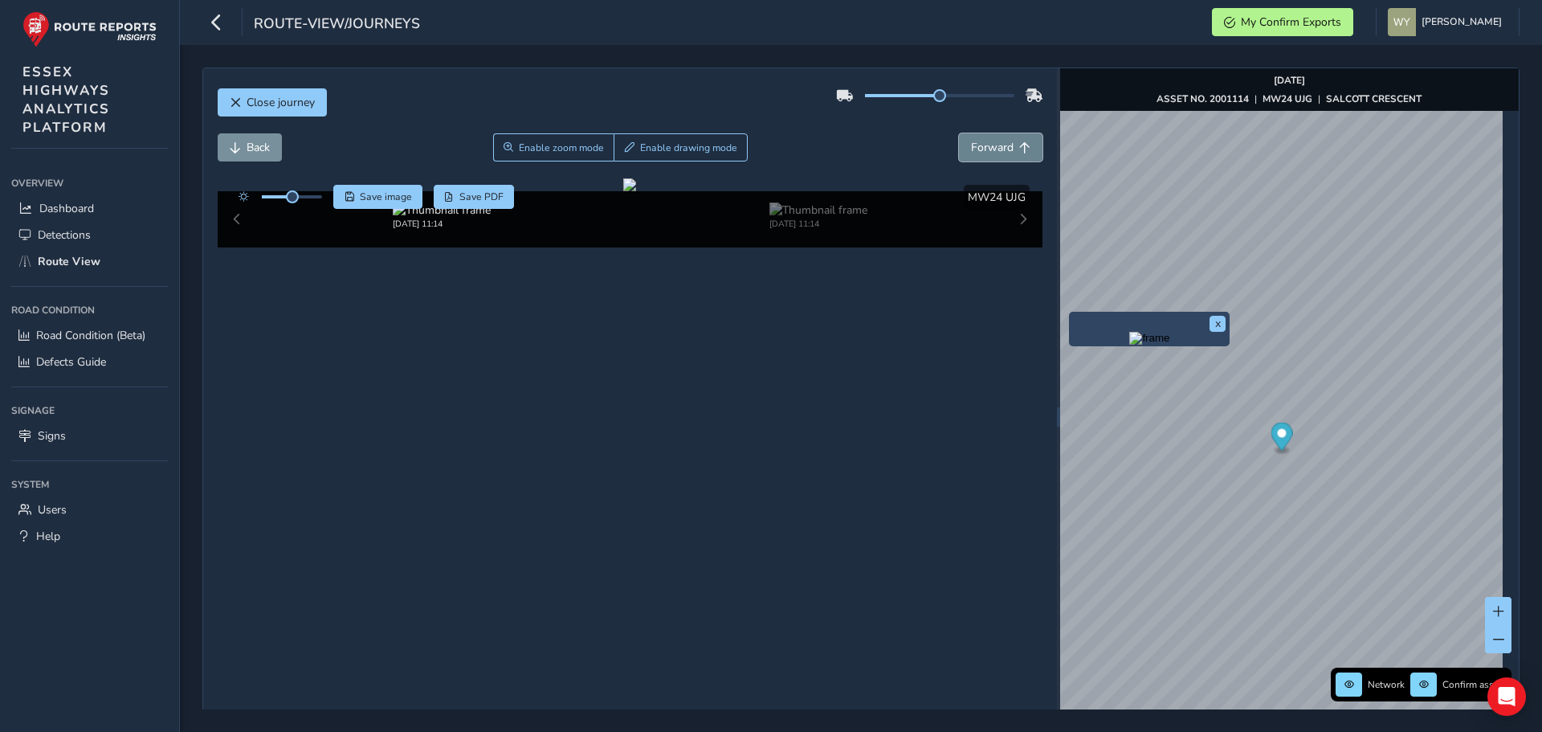
click at [1000, 151] on span "Forward" at bounding box center [992, 147] width 43 height 15
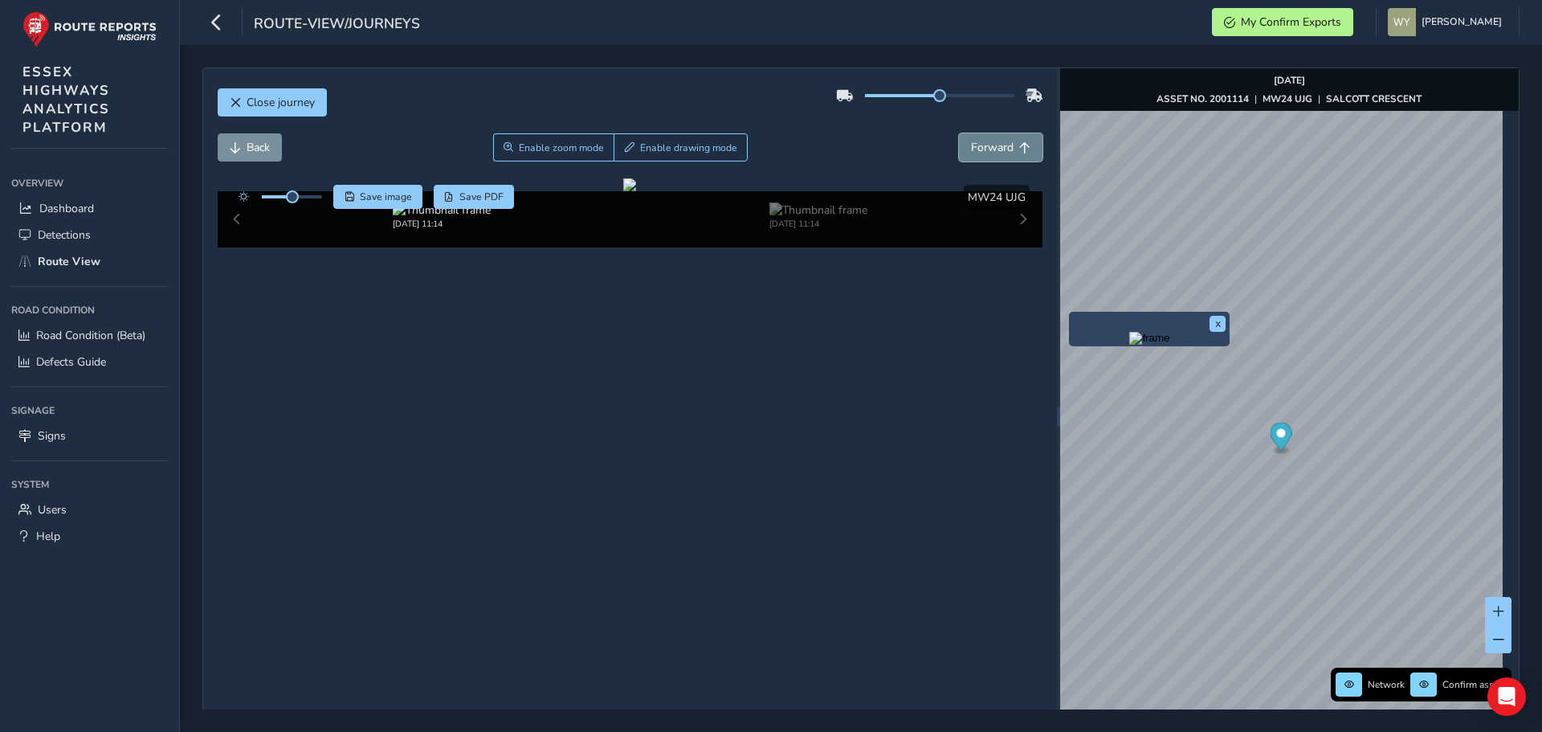
click at [1000, 151] on span "Forward" at bounding box center [992, 147] width 43 height 15
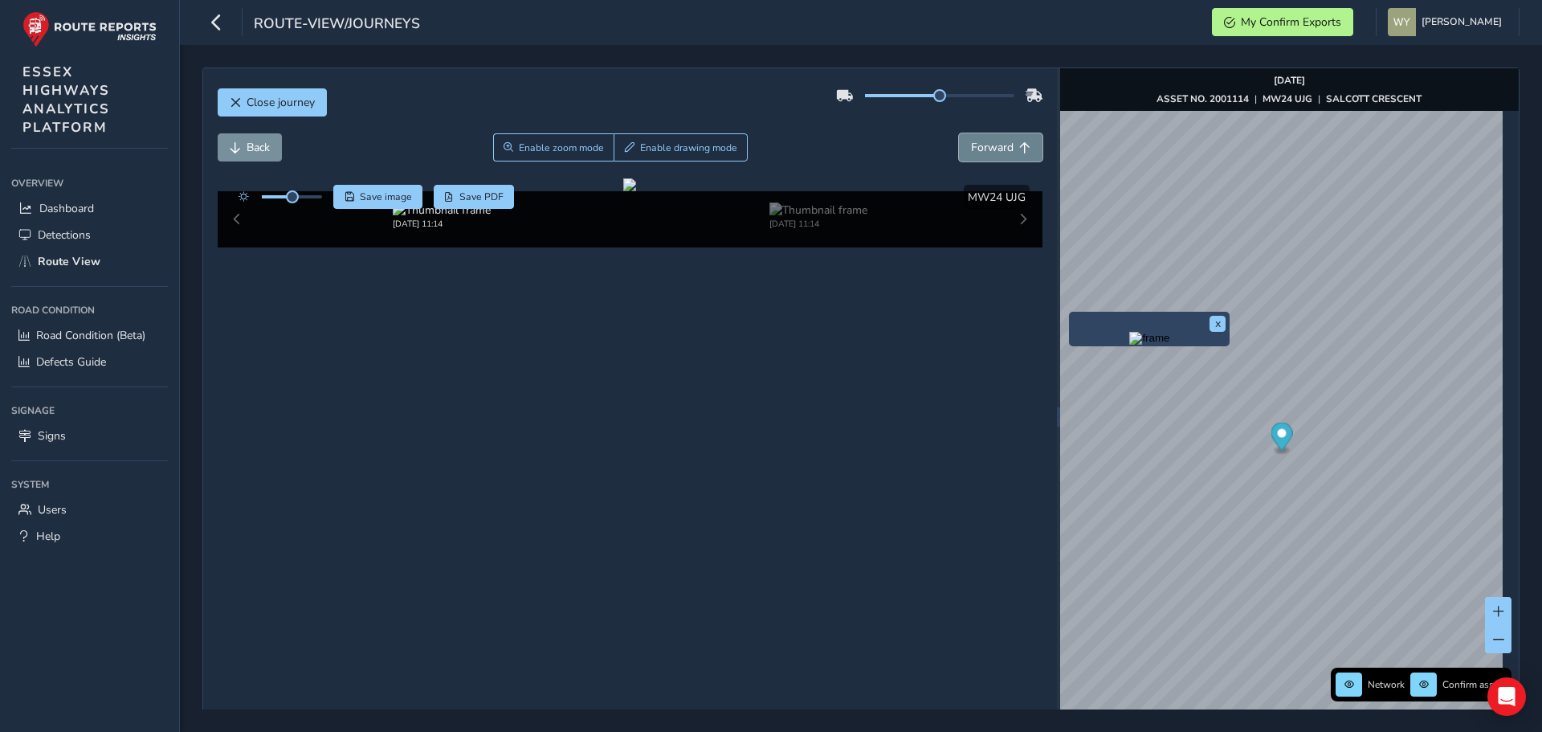
click at [1000, 151] on span "Forward" at bounding box center [992, 147] width 43 height 15
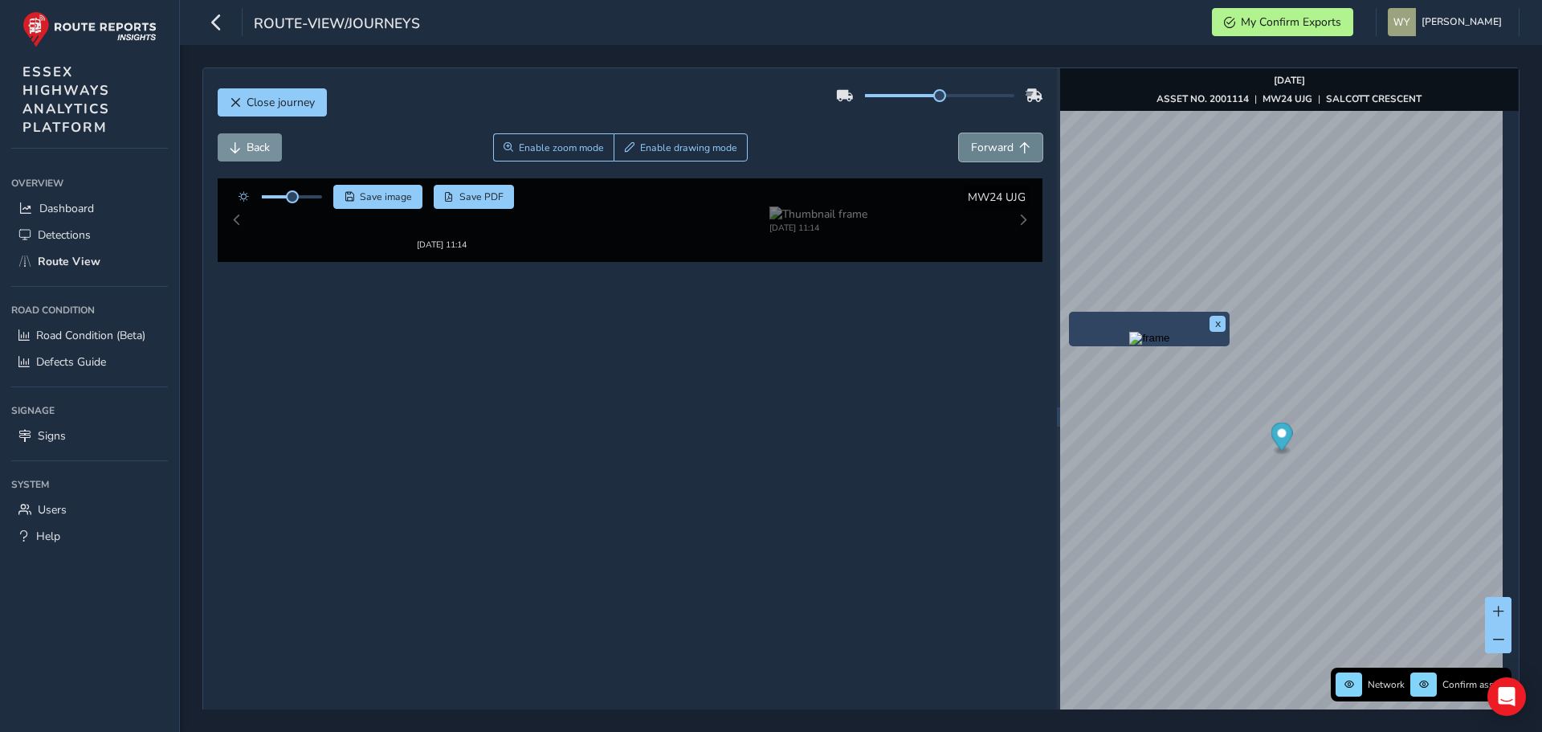
click at [1000, 151] on span "Forward" at bounding box center [992, 147] width 43 height 15
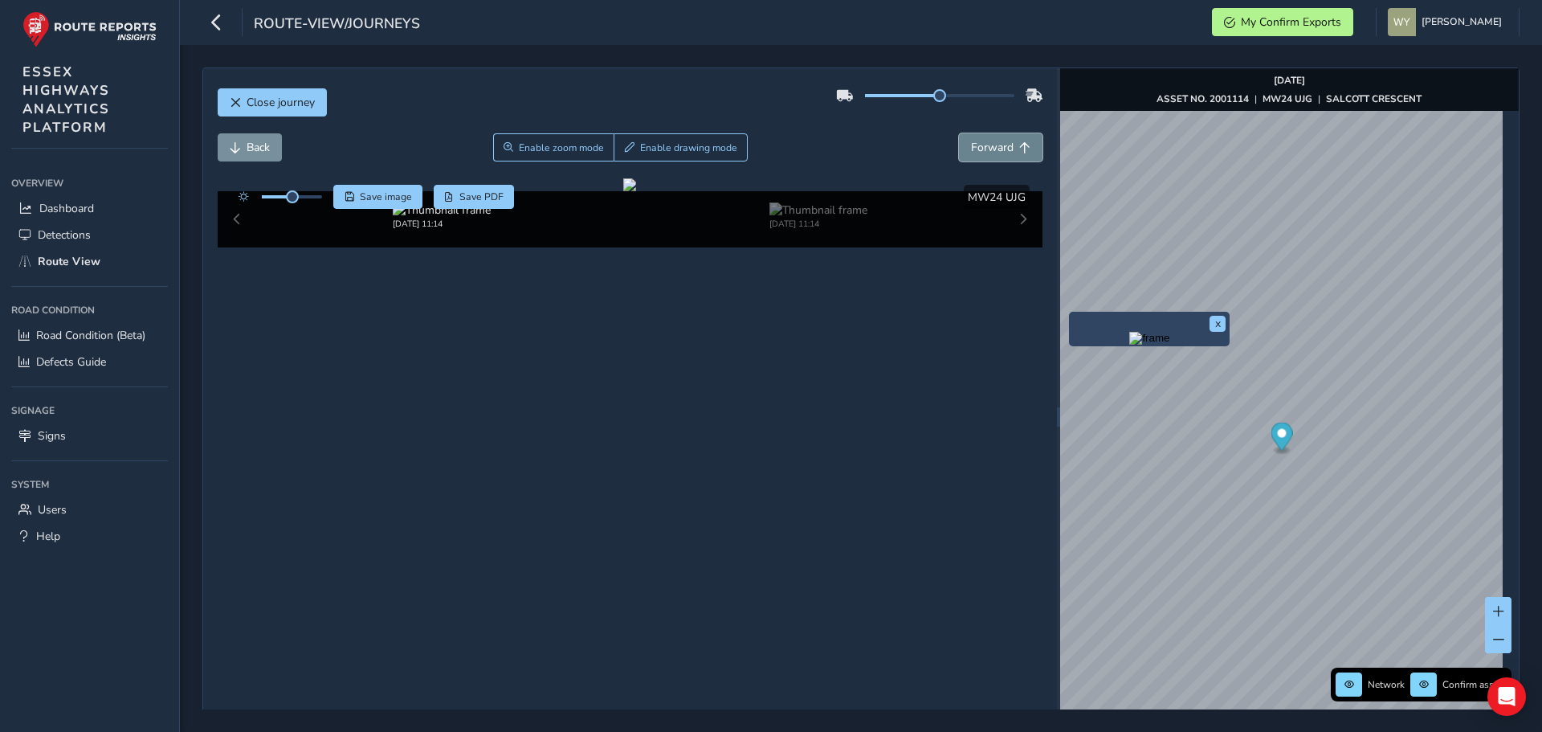
click at [1000, 151] on span "Forward" at bounding box center [992, 147] width 43 height 15
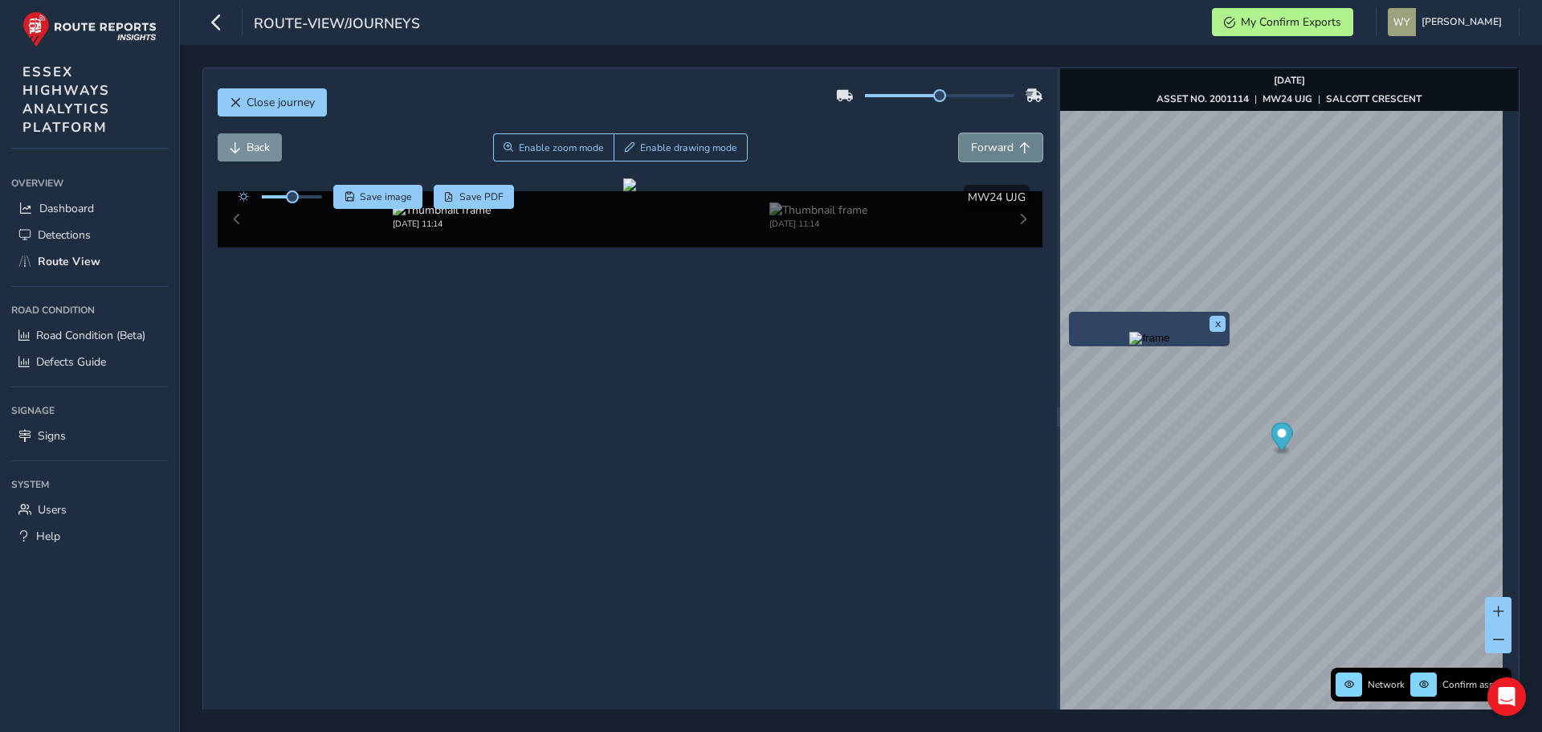
click at [1000, 151] on span "Forward" at bounding box center [992, 147] width 43 height 15
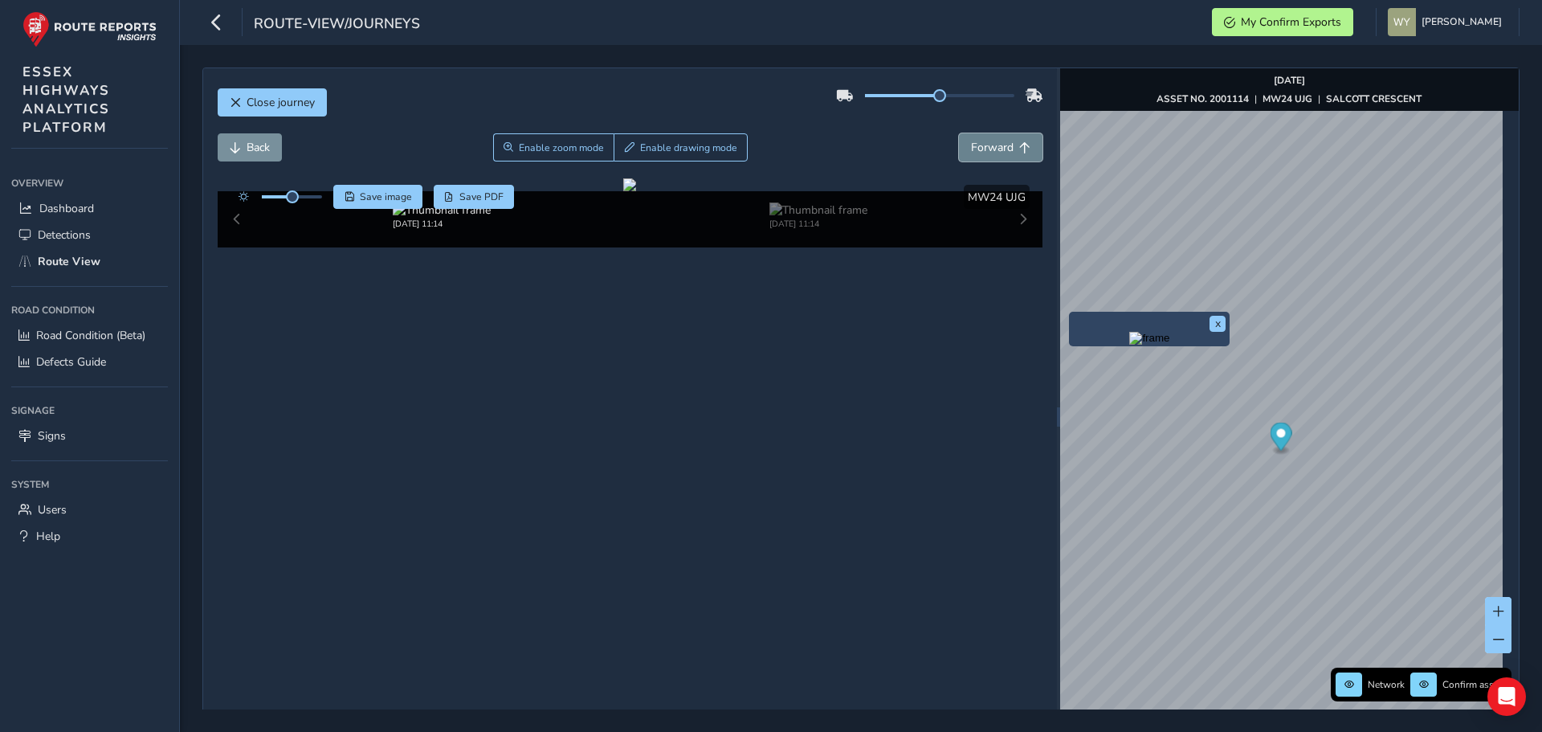
click at [1000, 151] on span "Forward" at bounding box center [992, 147] width 43 height 15
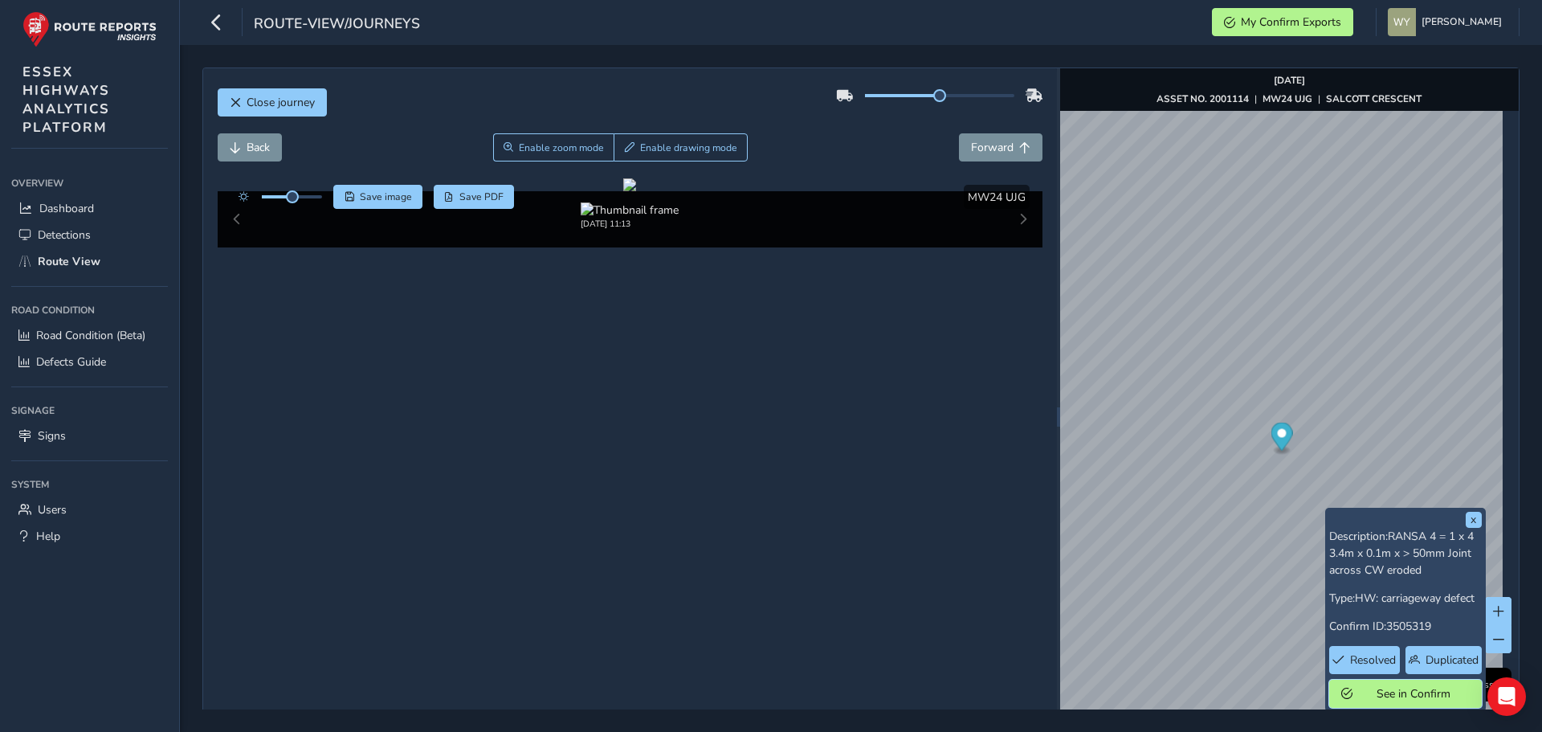
click at [1365, 692] on span "See in Confirm" at bounding box center [1415, 693] width 112 height 15
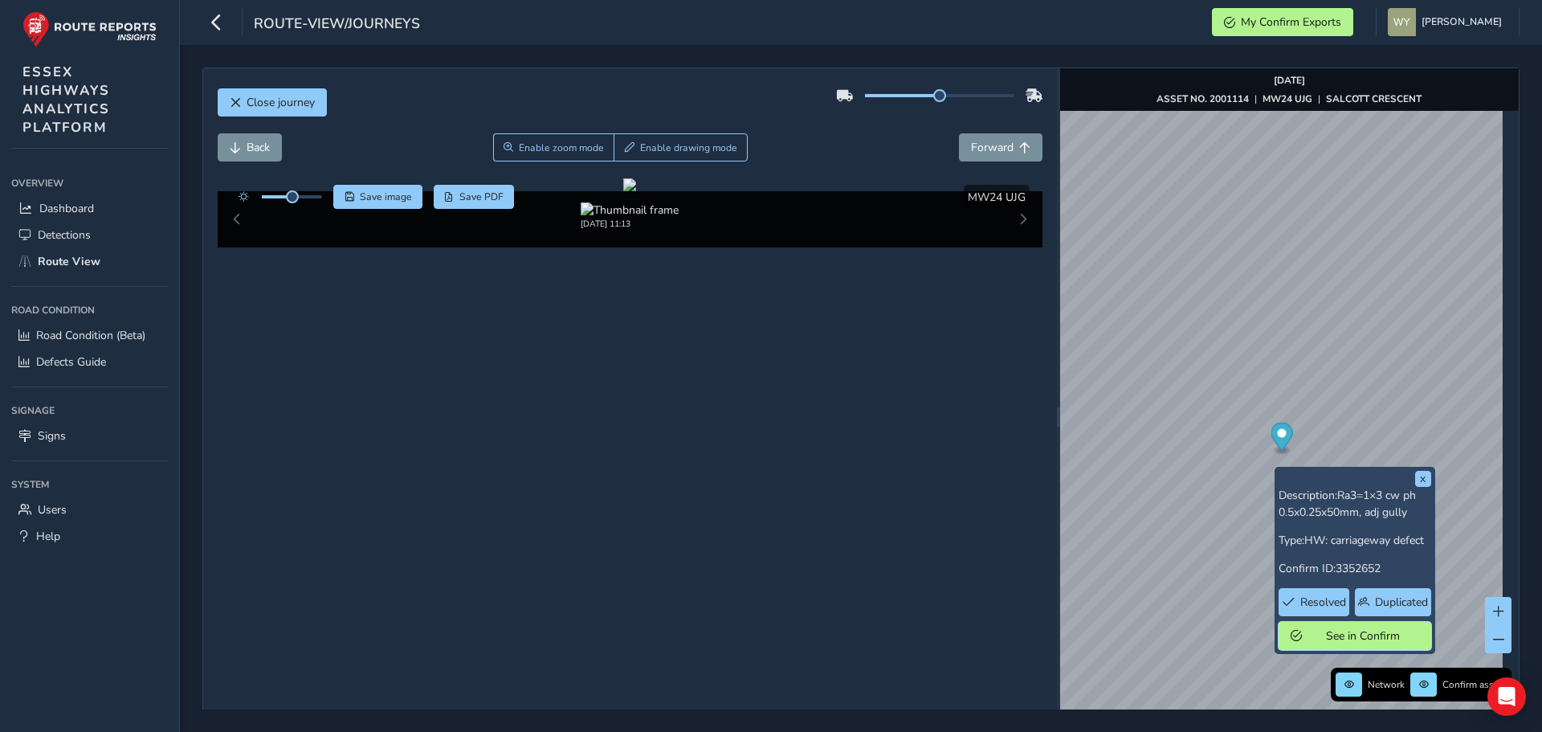
click at [1357, 631] on span "See in Confirm" at bounding box center [1364, 635] width 112 height 15
click at [1328, 601] on span "Resolved" at bounding box center [1324, 601] width 46 height 15
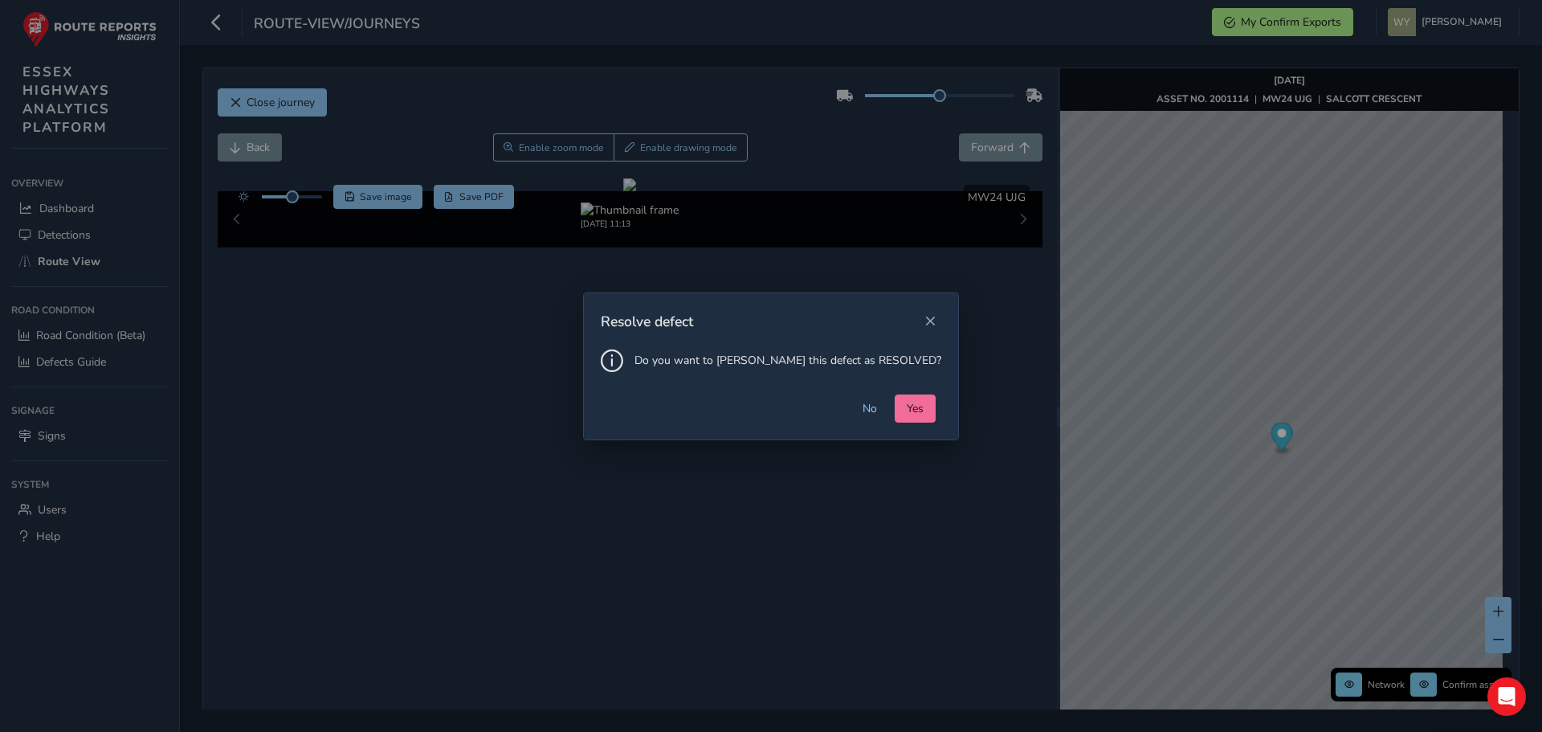
click at [907, 405] on span "Yes" at bounding box center [915, 408] width 17 height 15
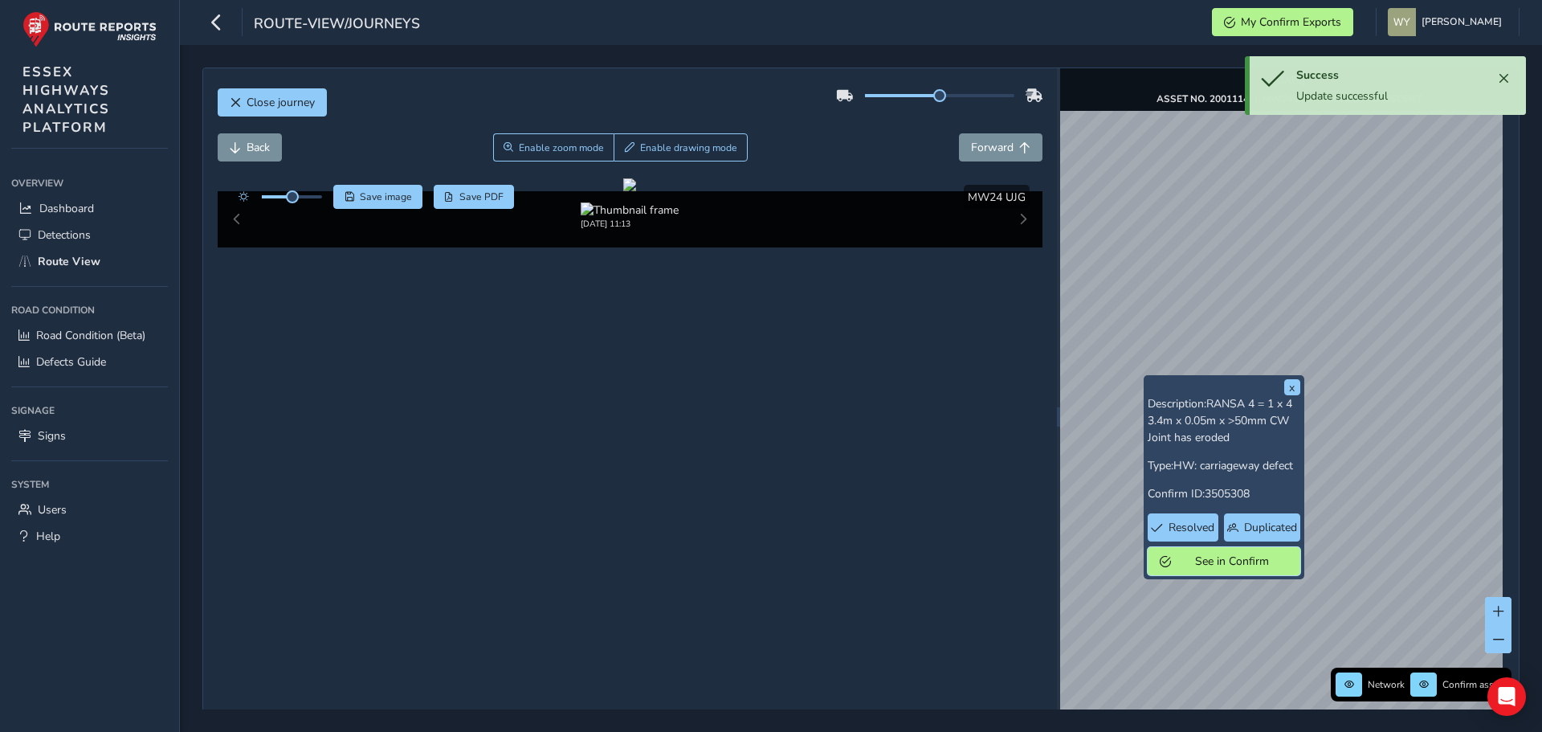
click at [1243, 564] on span "See in Confirm" at bounding box center [1233, 561] width 112 height 15
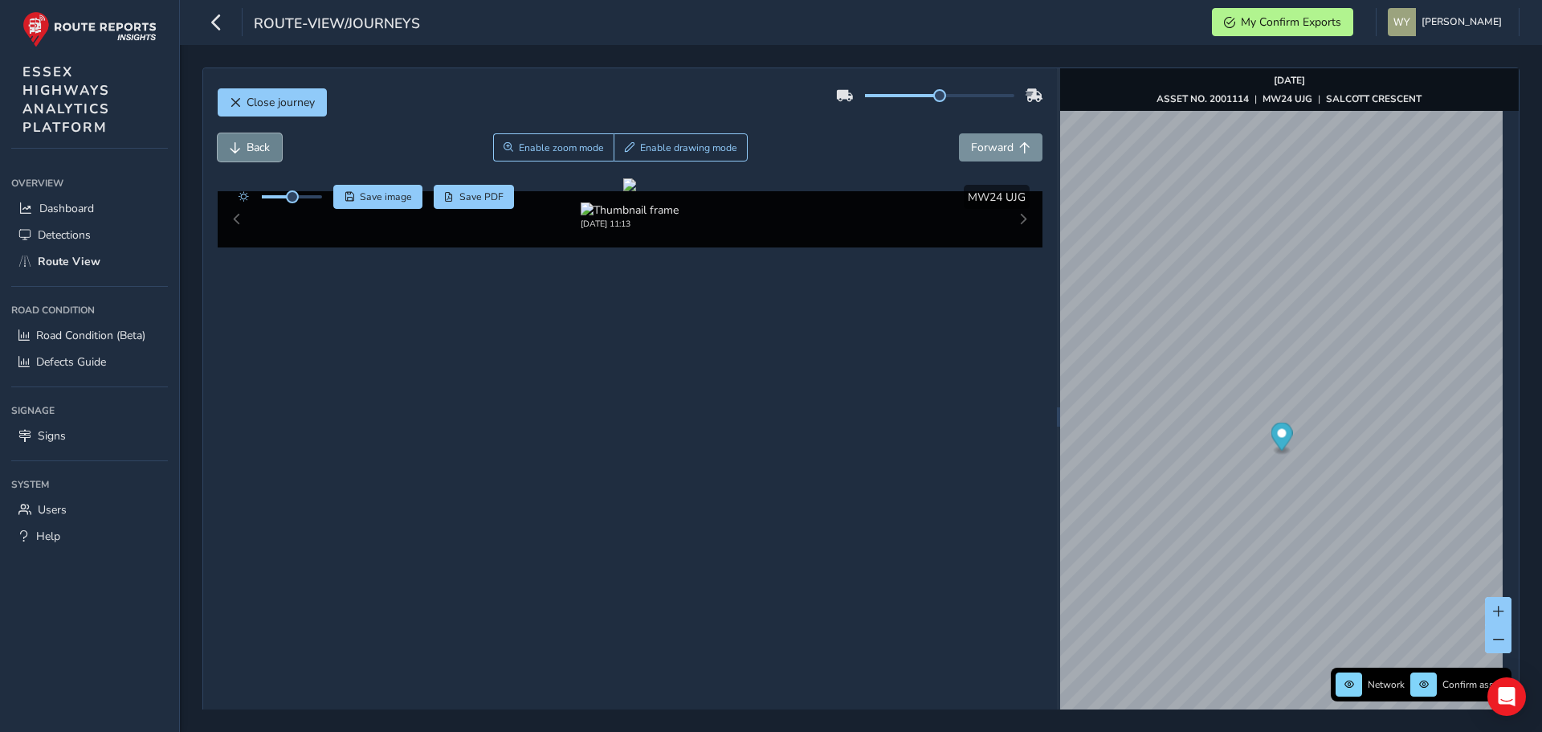
click at [250, 148] on span "Back" at bounding box center [258, 147] width 23 height 15
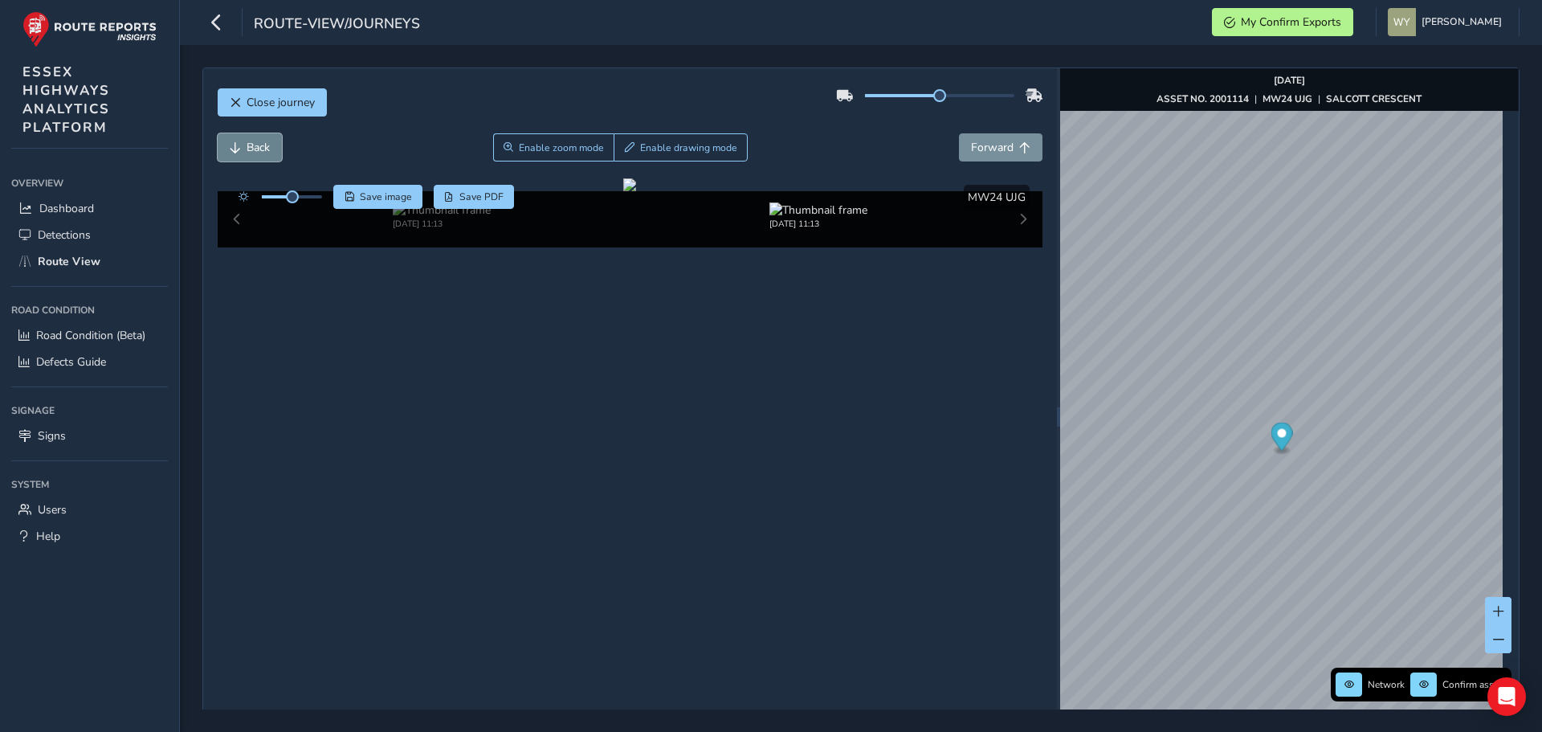
click at [250, 148] on span "Back" at bounding box center [258, 147] width 23 height 15
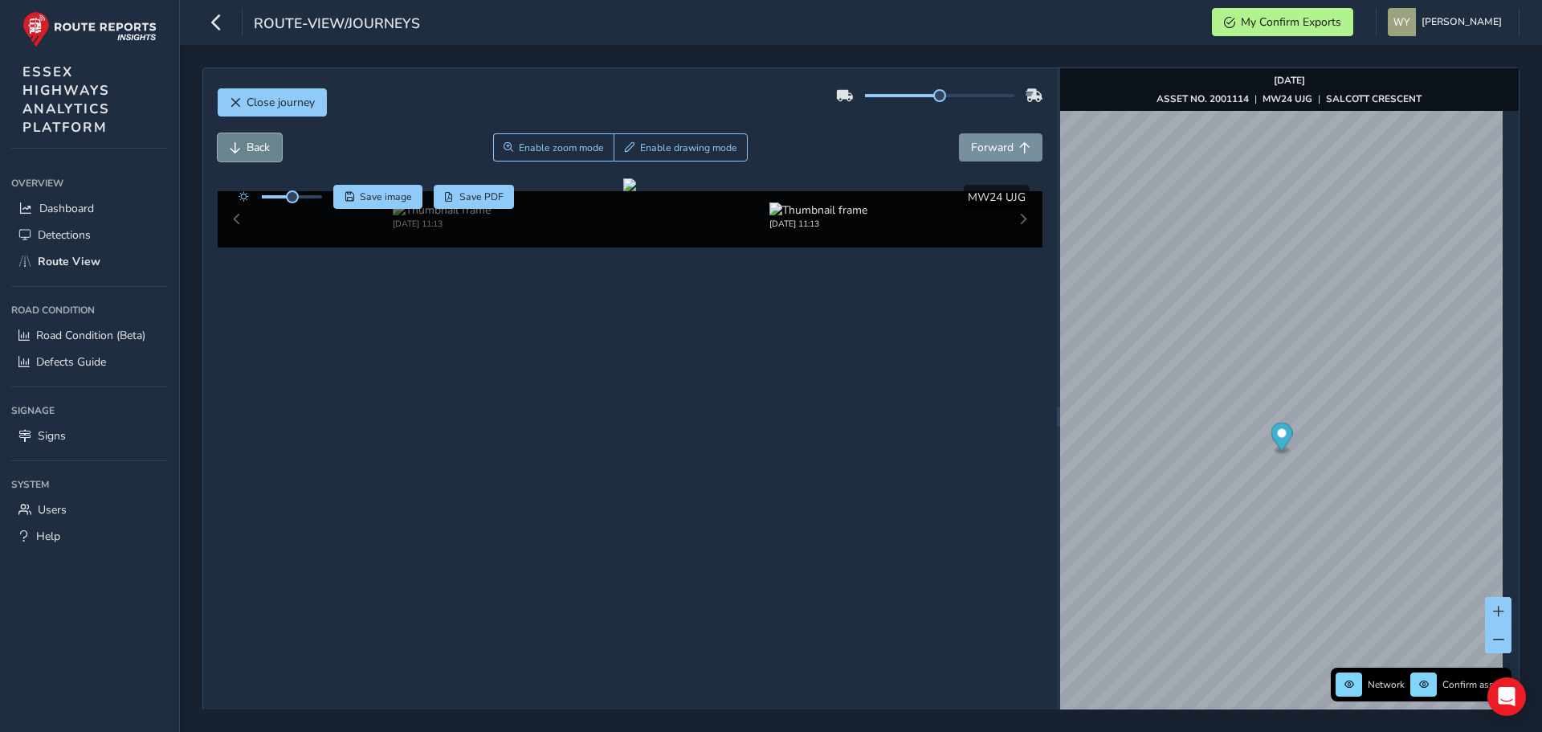
click at [250, 148] on span "Back" at bounding box center [258, 147] width 23 height 15
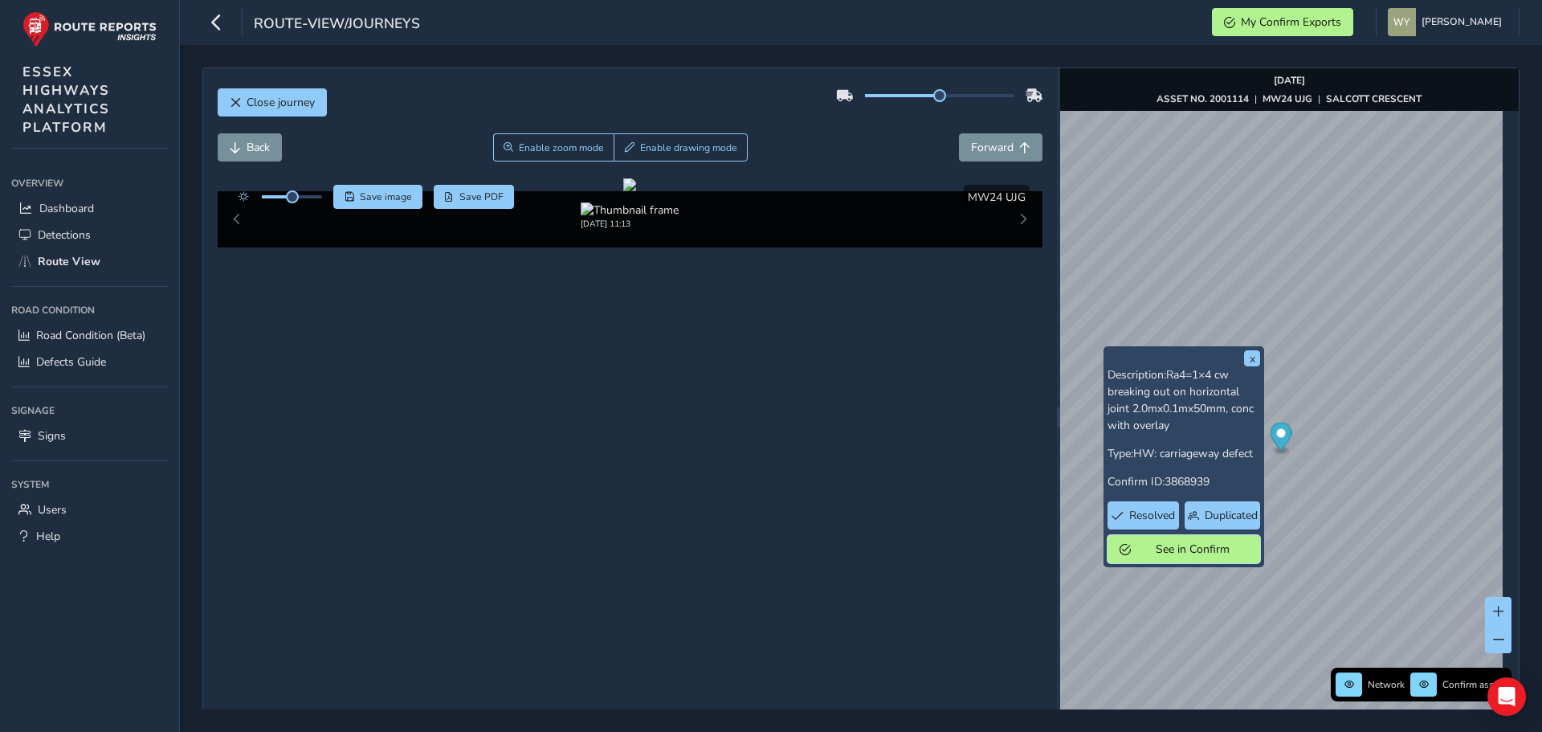
click at [1176, 553] on span "See in Confirm" at bounding box center [1193, 548] width 112 height 15
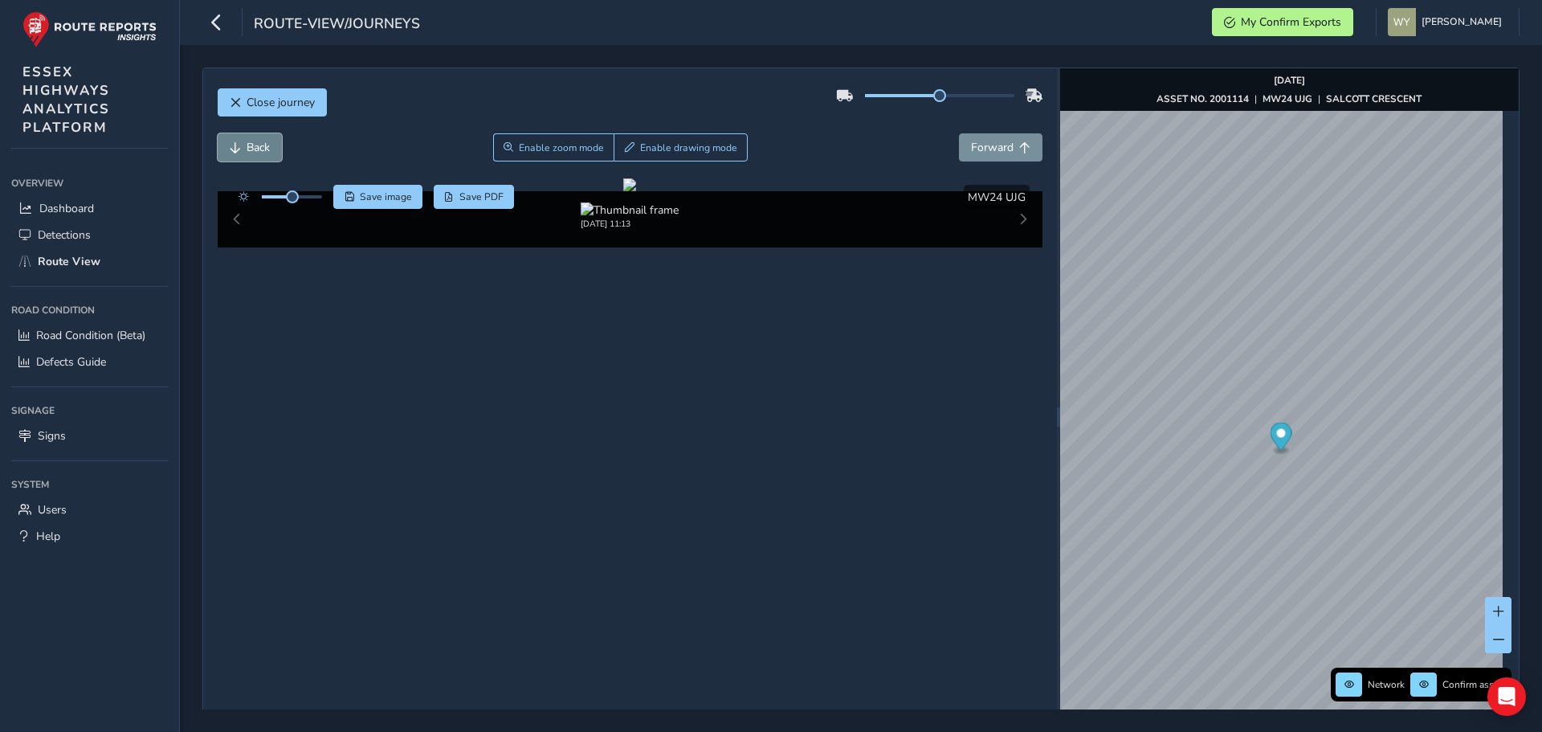
click at [249, 143] on span "Back" at bounding box center [258, 147] width 23 height 15
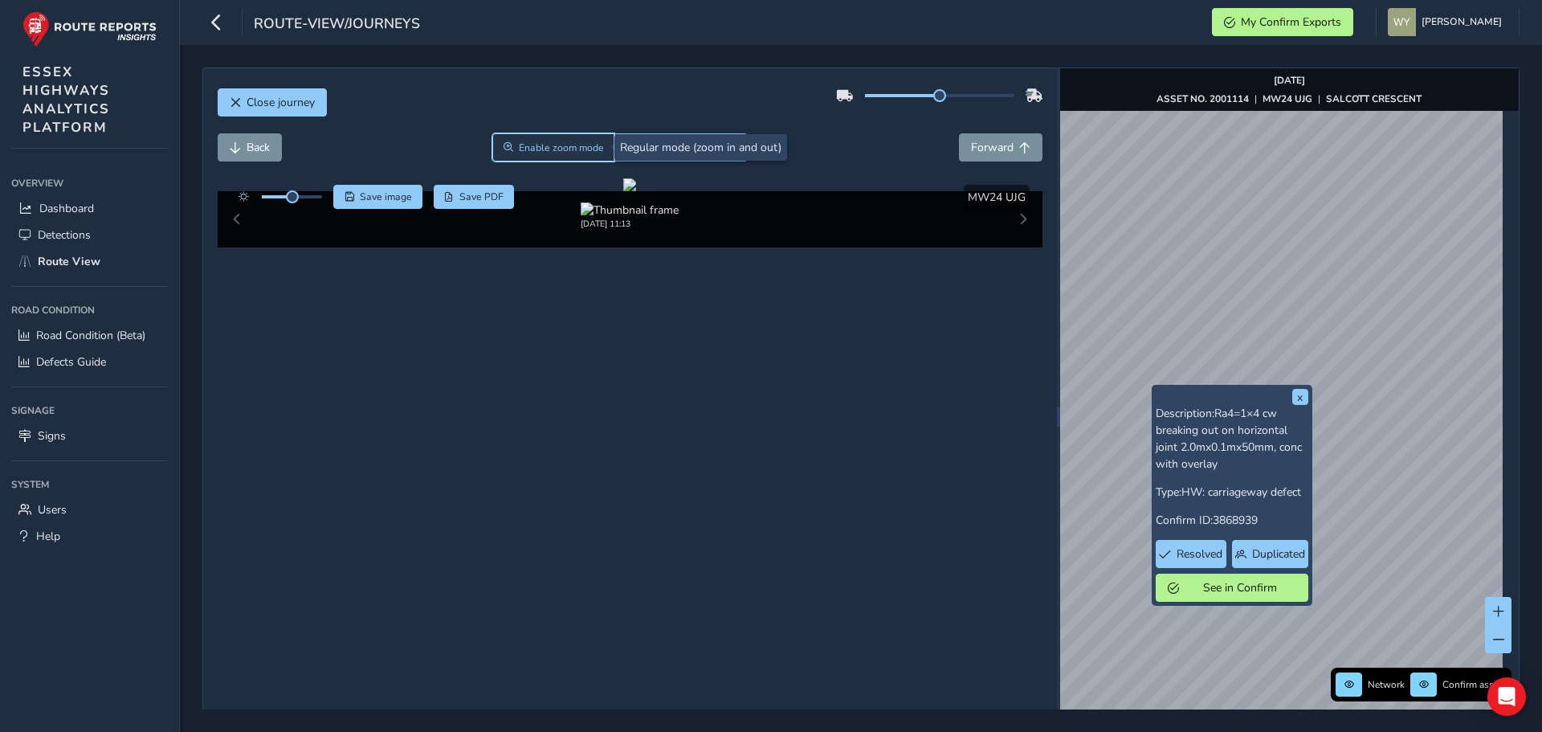
click at [574, 147] on span "Enable zoom mode" at bounding box center [561, 147] width 85 height 13
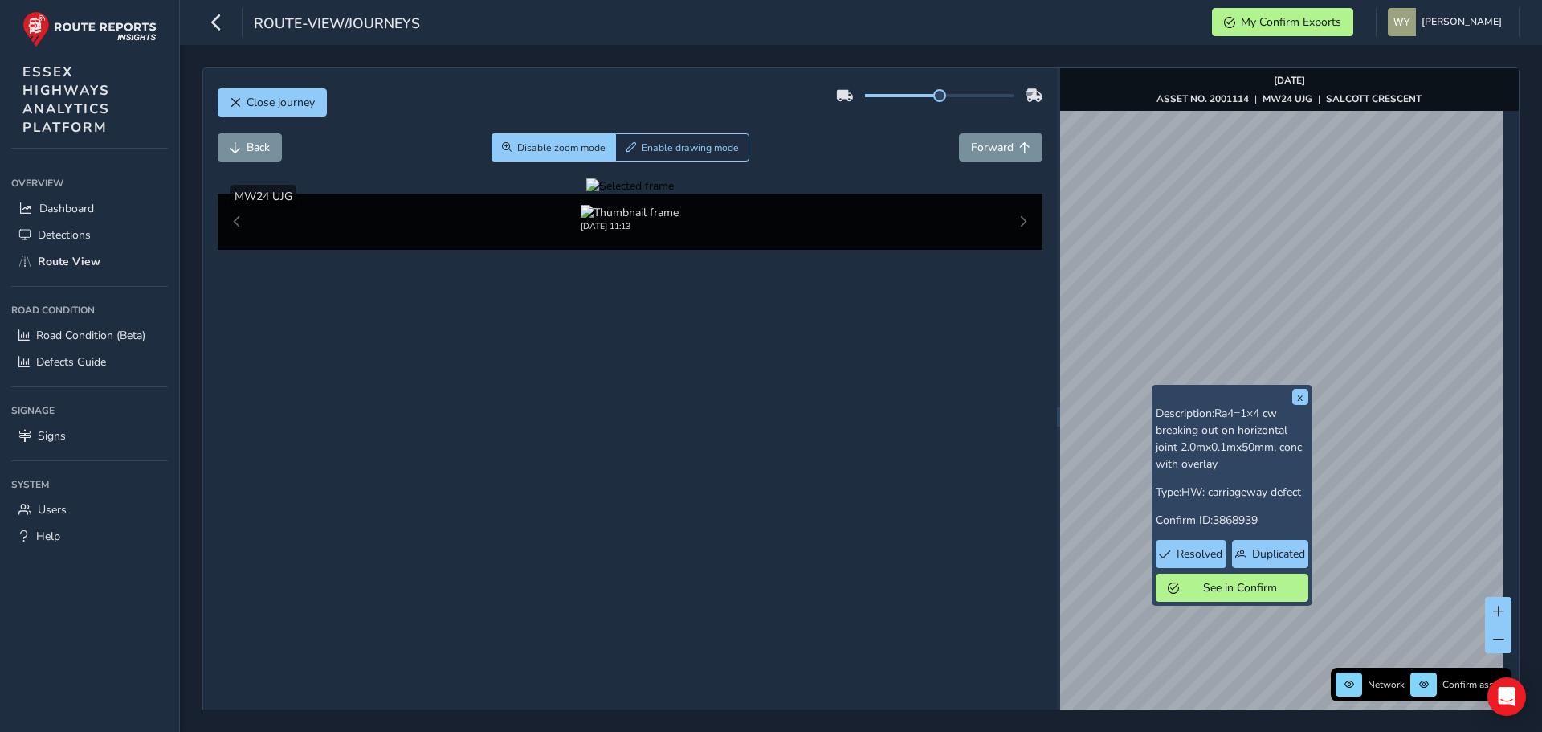
click at [674, 194] on div at bounding box center [630, 185] width 88 height 15
click at [907, 444] on img at bounding box center [481, 342] width 2314 height 1301
click at [268, 142] on span "Back" at bounding box center [258, 147] width 23 height 15
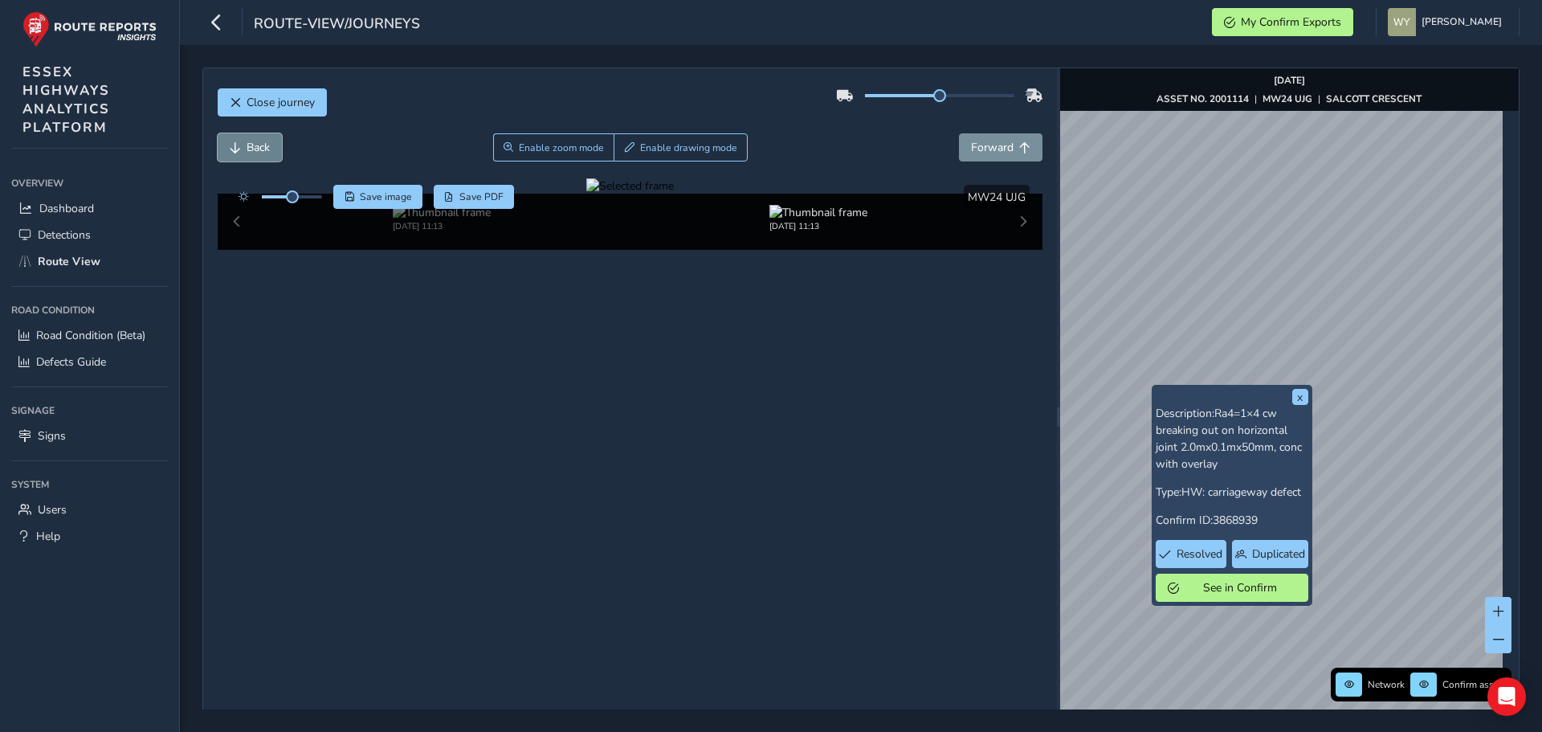
click at [266, 142] on span "Back" at bounding box center [258, 147] width 23 height 15
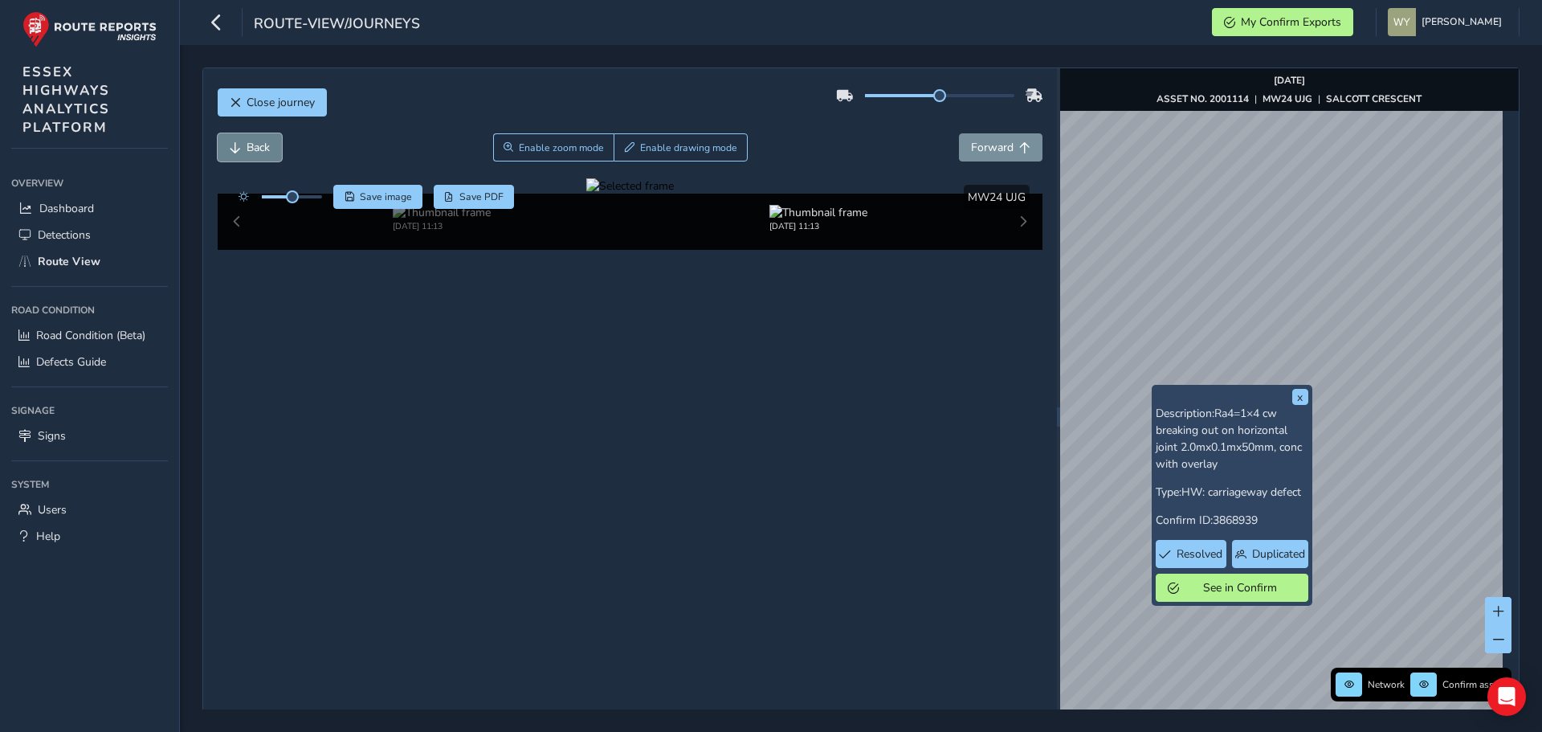
click at [266, 142] on span "Back" at bounding box center [258, 147] width 23 height 15
